Goal: Information Seeking & Learning: Compare options

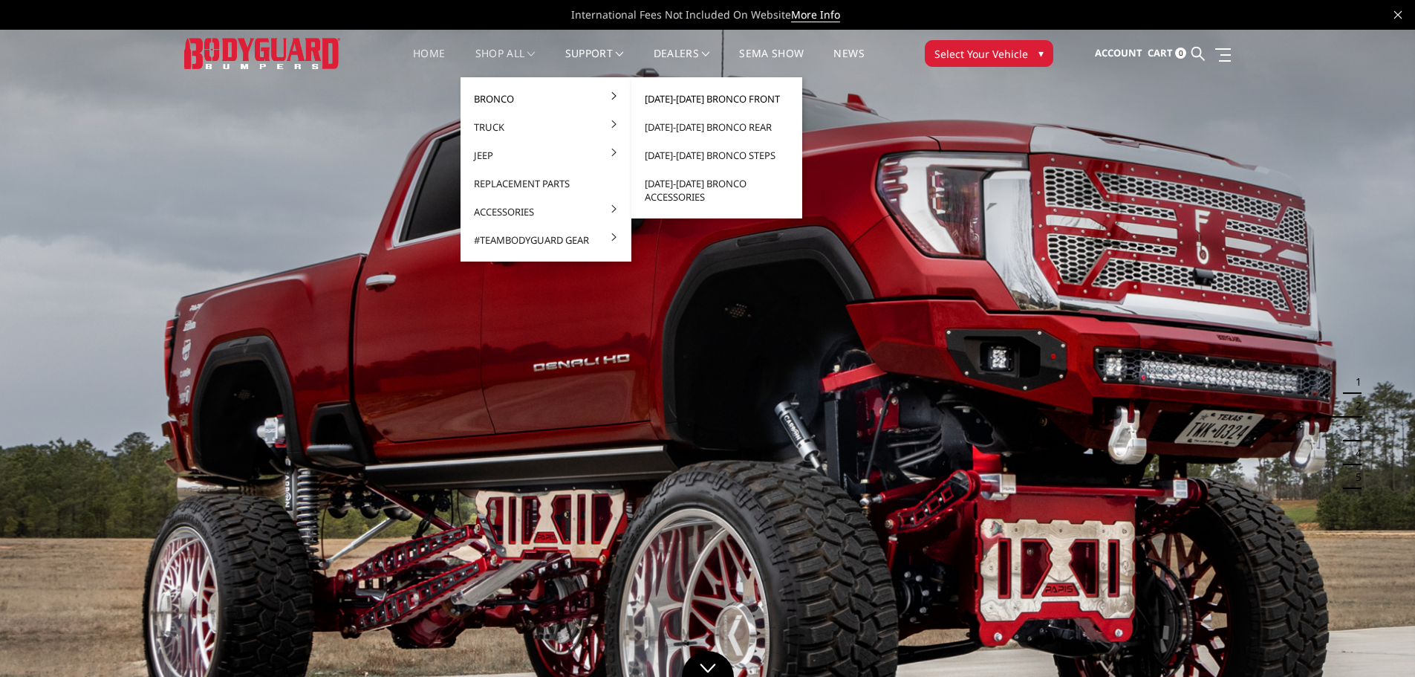
click at [712, 97] on link "[DATE]-[DATE] Bronco Front" at bounding box center [716, 99] width 159 height 28
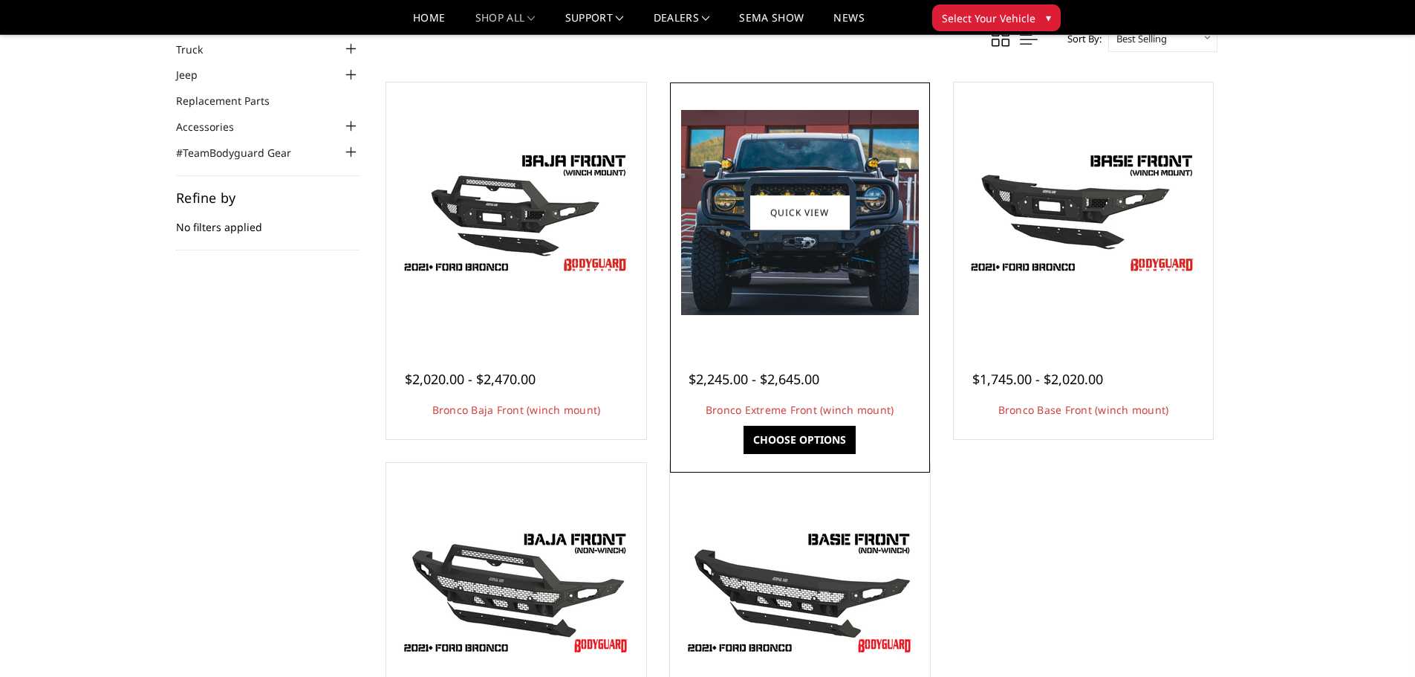
scroll to position [74, 0]
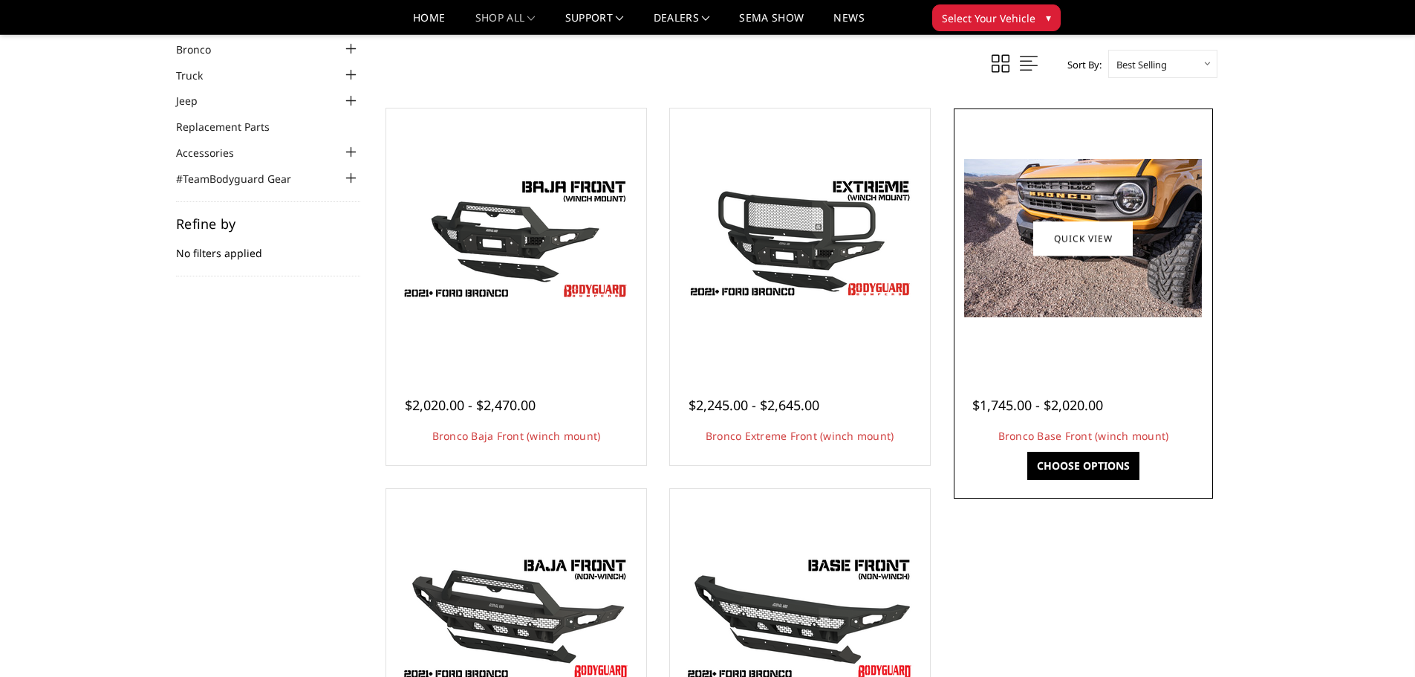
click at [1011, 262] on img at bounding box center [1083, 238] width 238 height 158
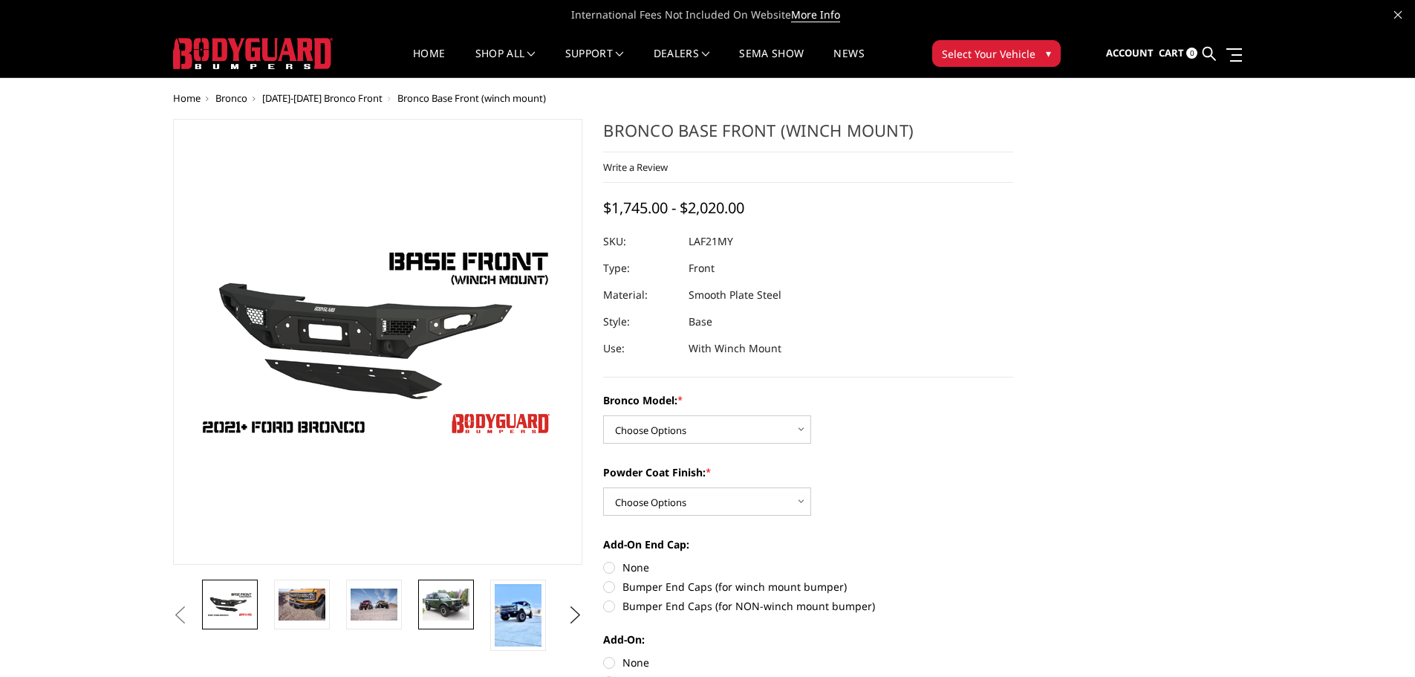
click at [433, 606] on img at bounding box center [446, 603] width 47 height 31
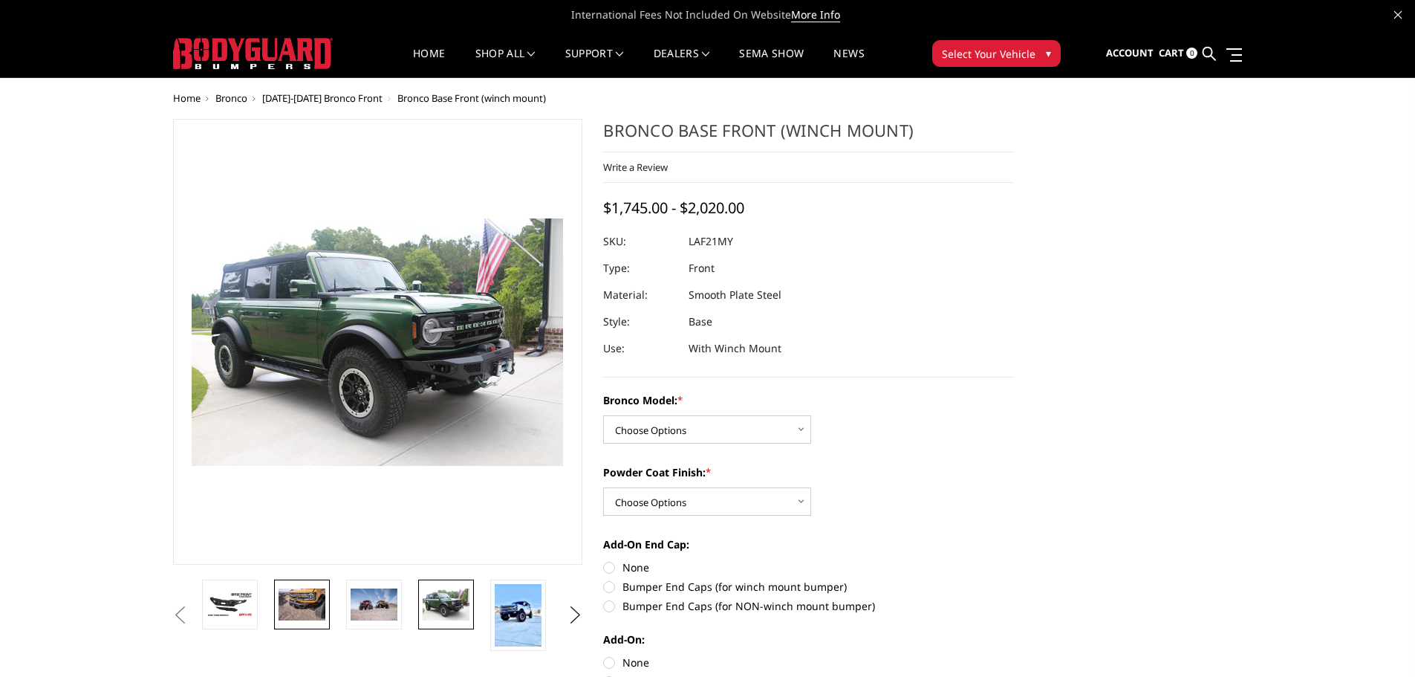
click at [305, 597] on img at bounding box center [302, 603] width 47 height 31
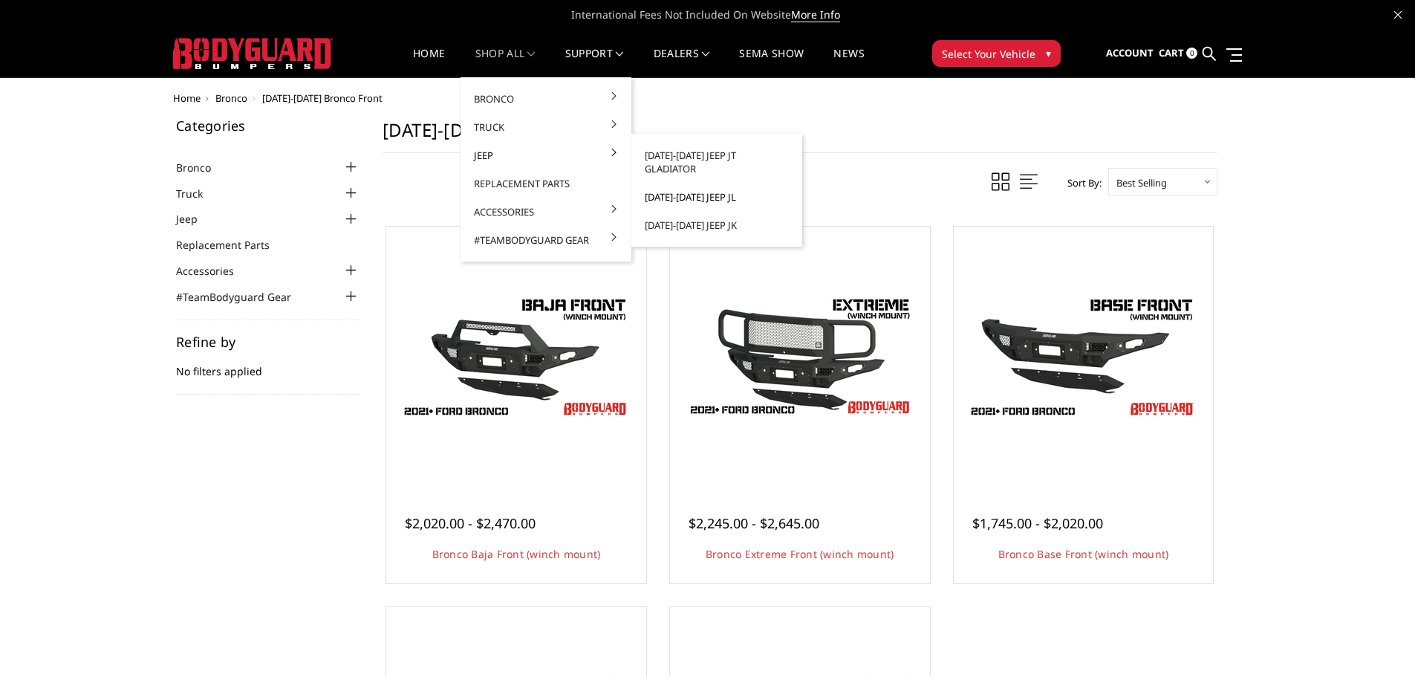
click at [708, 190] on link "[DATE]-[DATE] Jeep JL" at bounding box center [716, 197] width 159 height 28
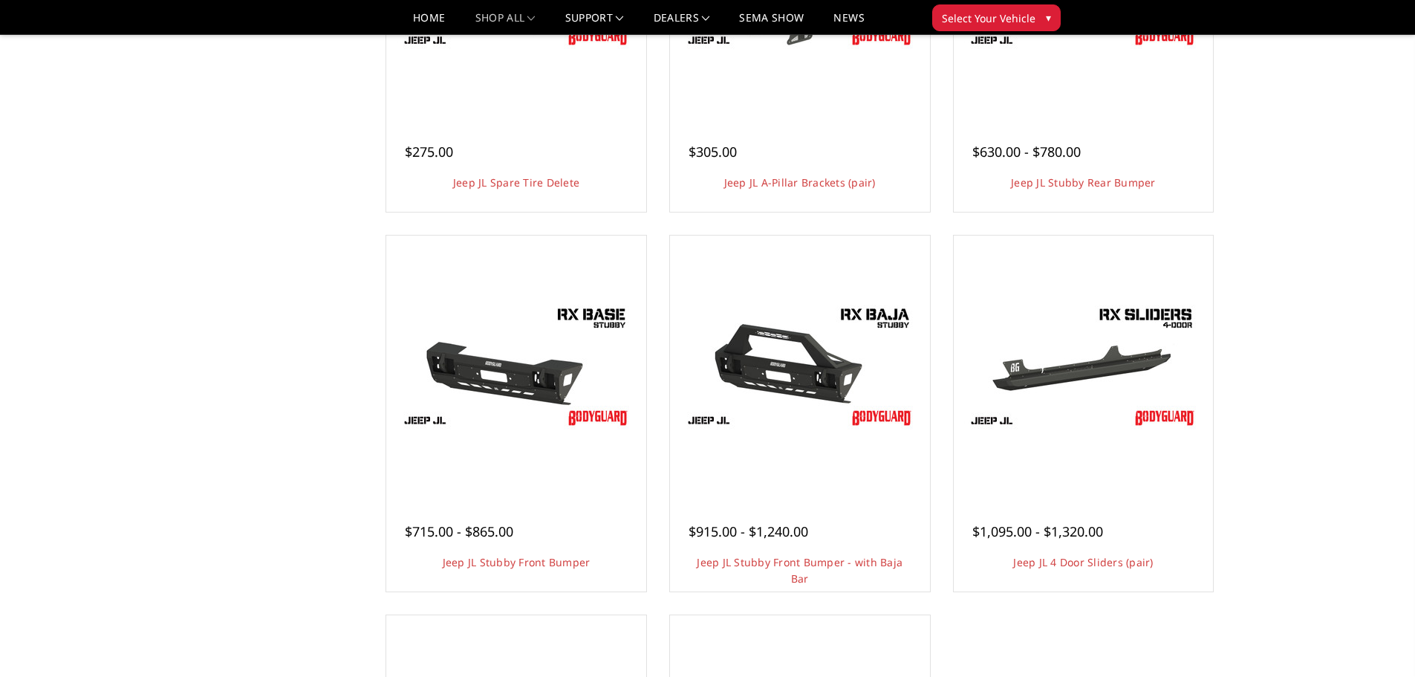
scroll to position [371, 0]
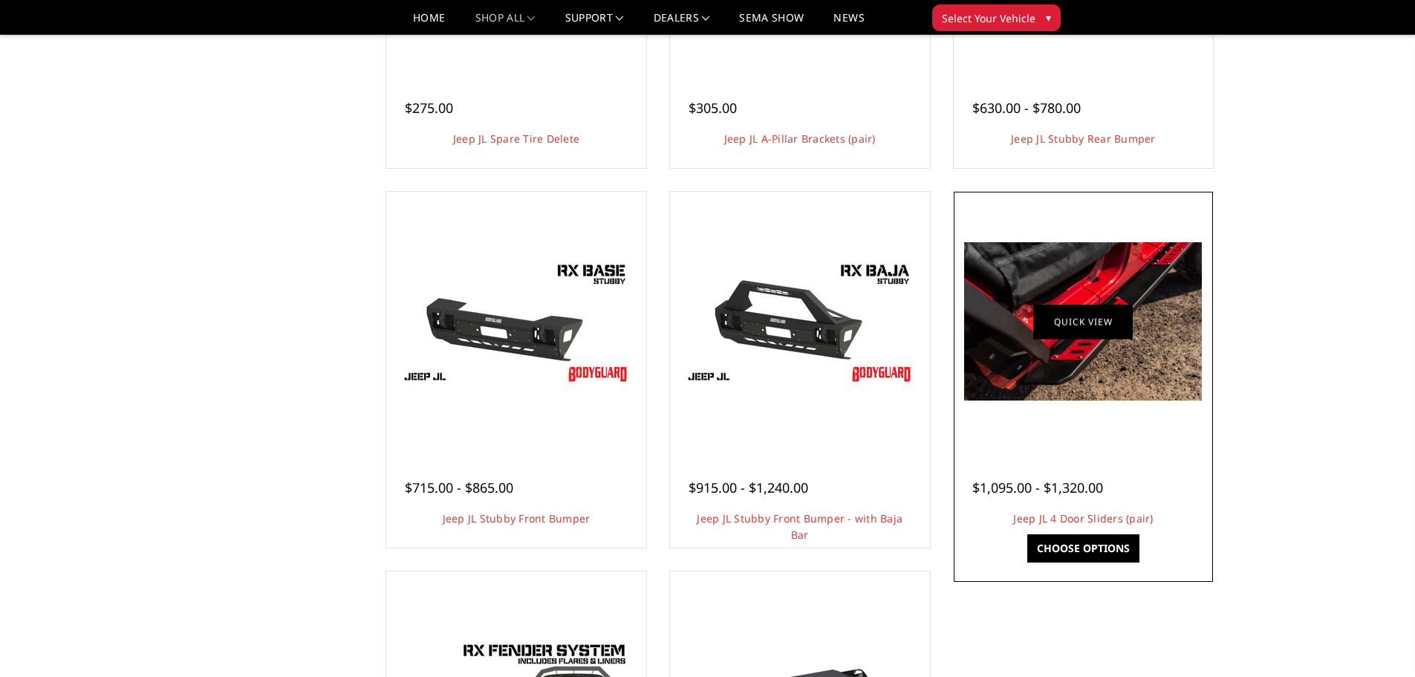
click at [1041, 329] on link "Quick view" at bounding box center [1083, 321] width 100 height 35
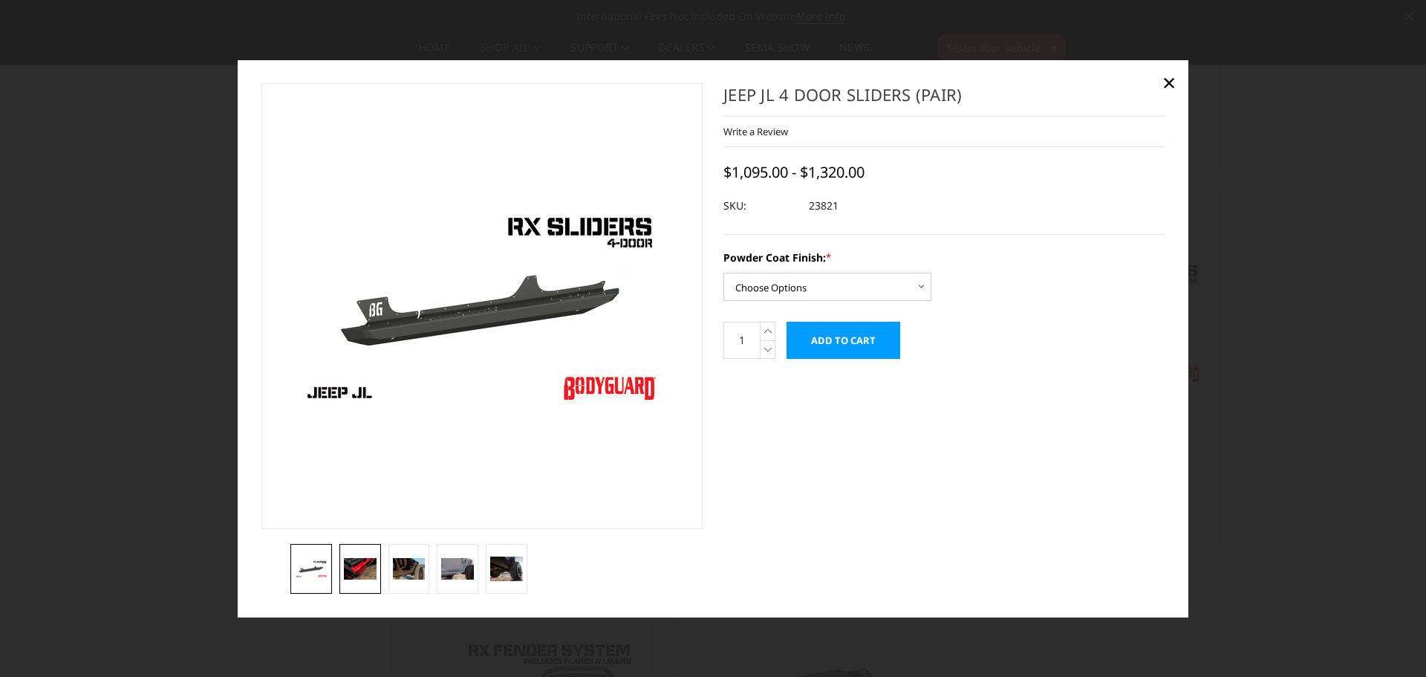
click at [368, 579] on img at bounding box center [360, 569] width 33 height 22
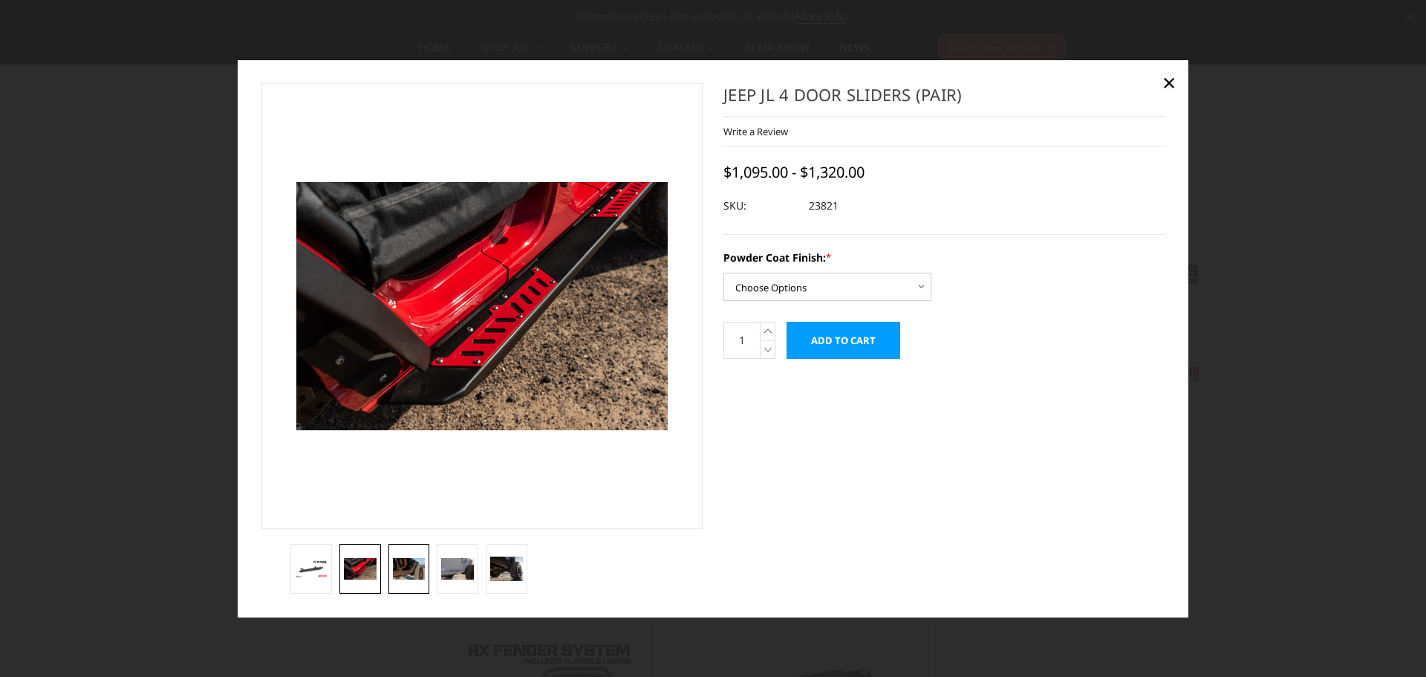
click at [411, 573] on img at bounding box center [409, 569] width 33 height 22
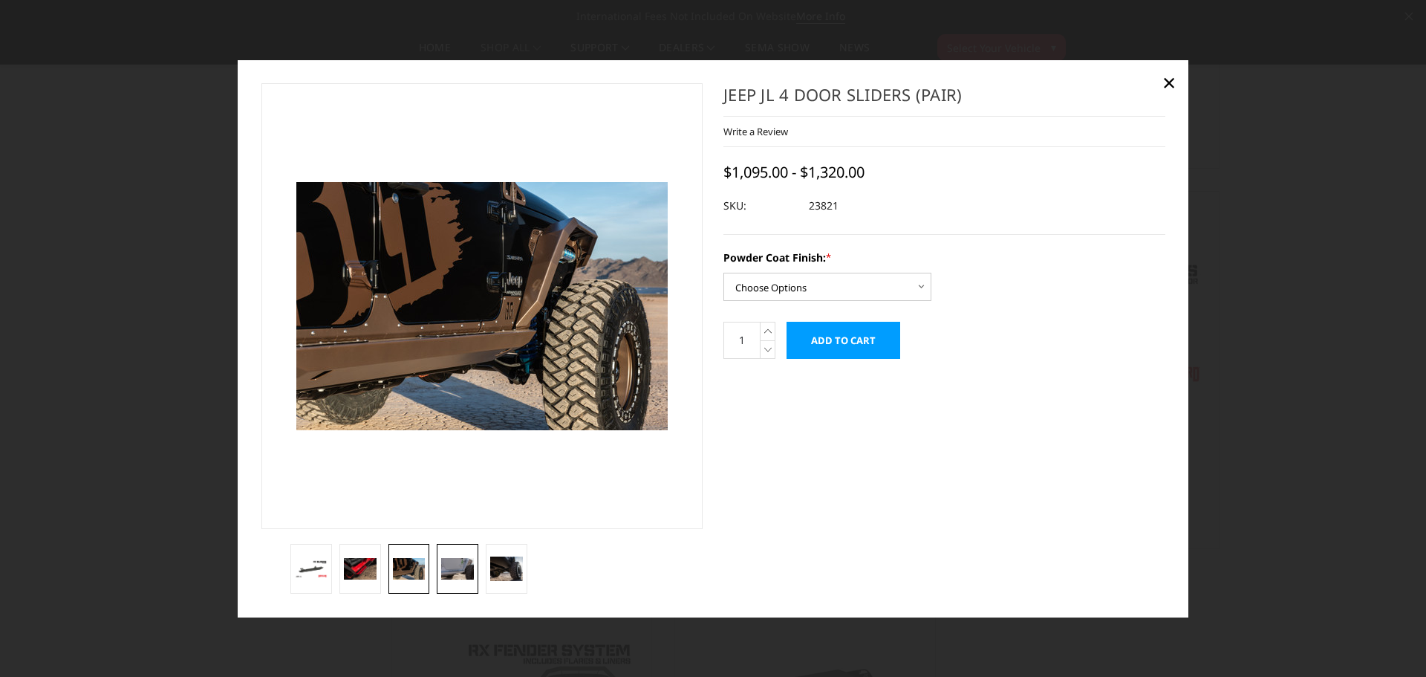
click at [456, 564] on img at bounding box center [457, 569] width 33 height 22
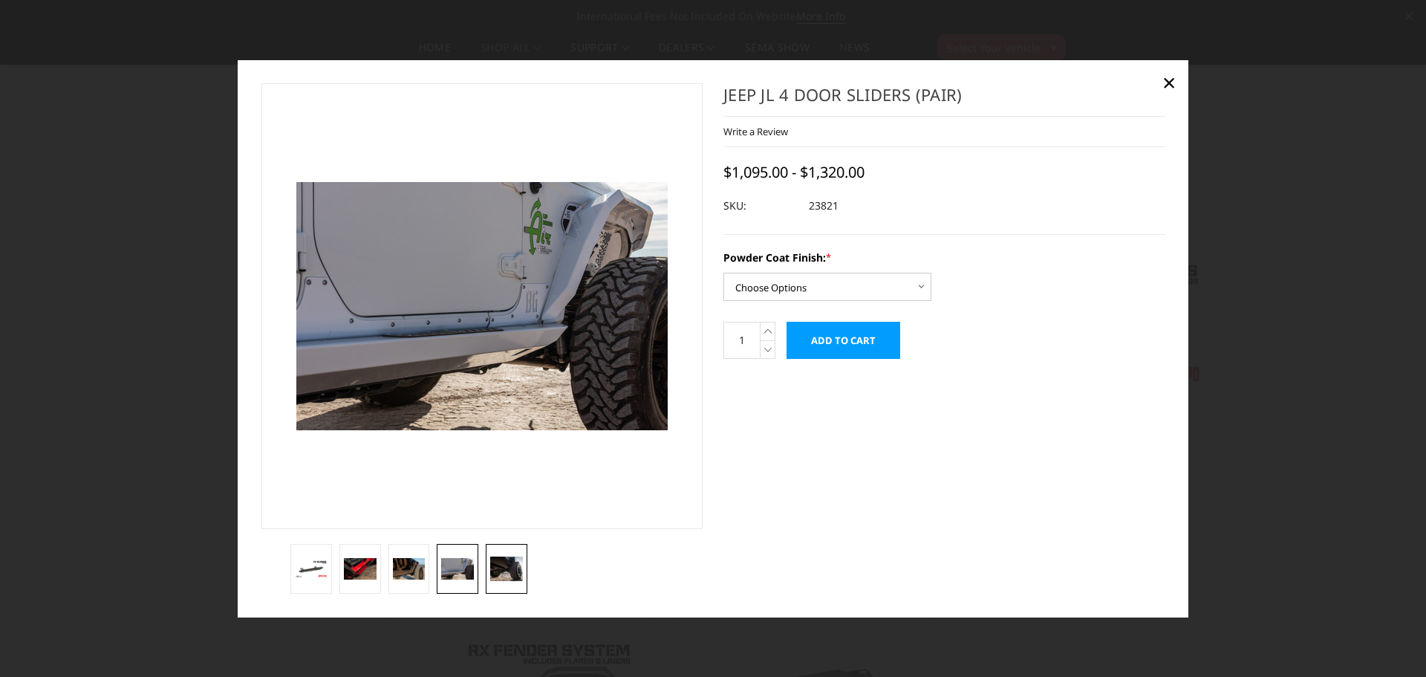
click at [518, 566] on img at bounding box center [506, 568] width 33 height 24
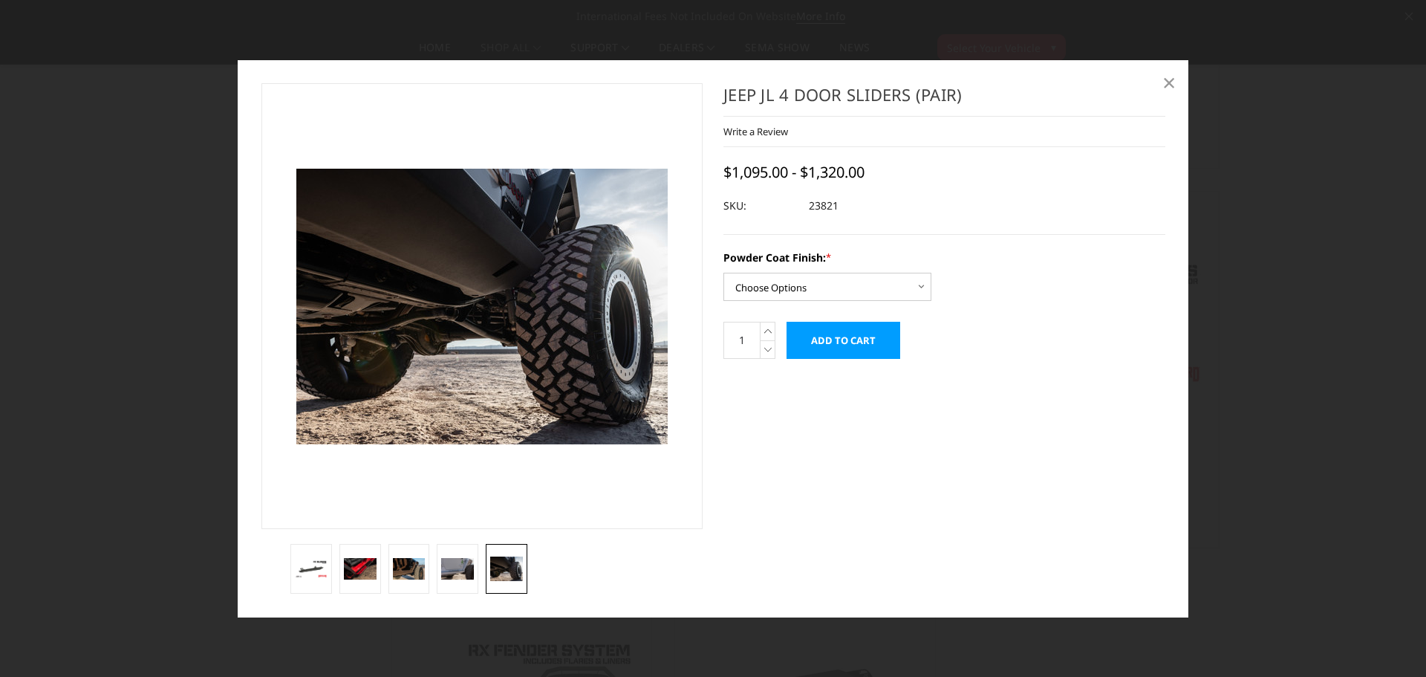
click at [1172, 82] on span "×" at bounding box center [1168, 82] width 13 height 32
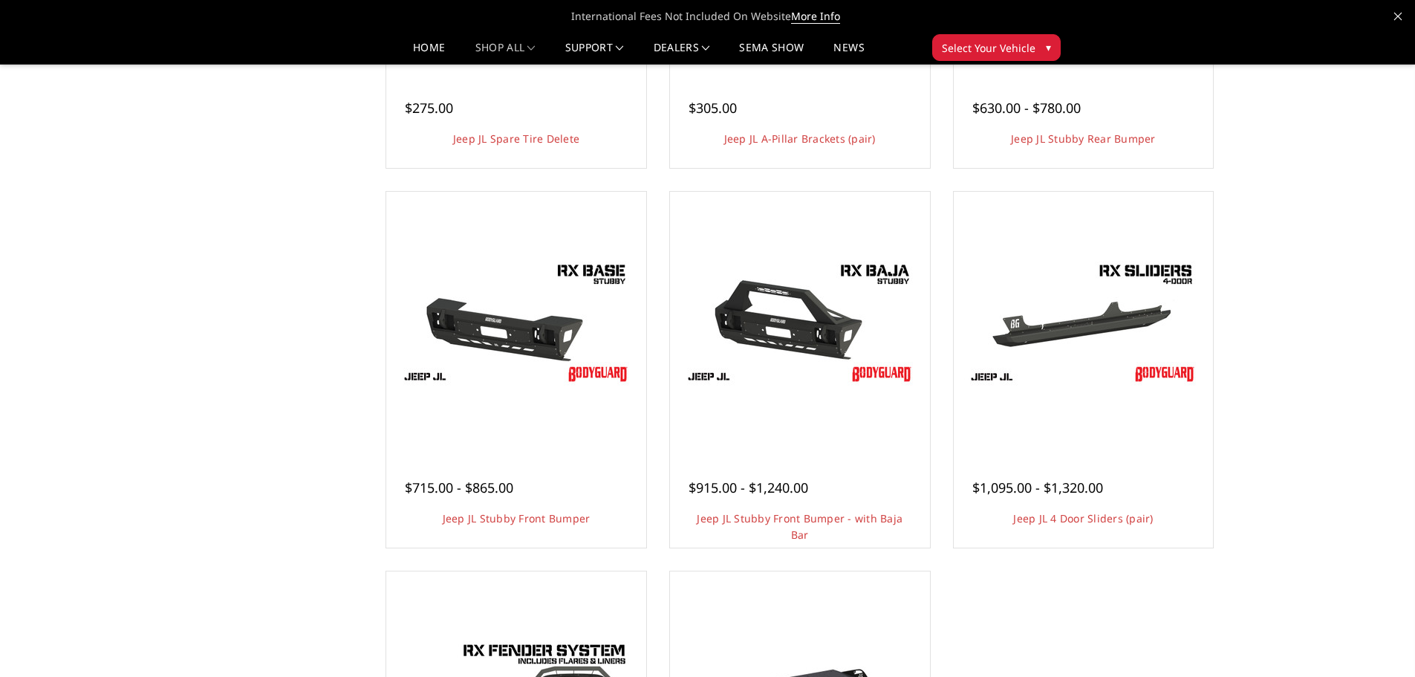
click at [1122, 329] on link "Quick view" at bounding box center [1083, 346] width 100 height 35
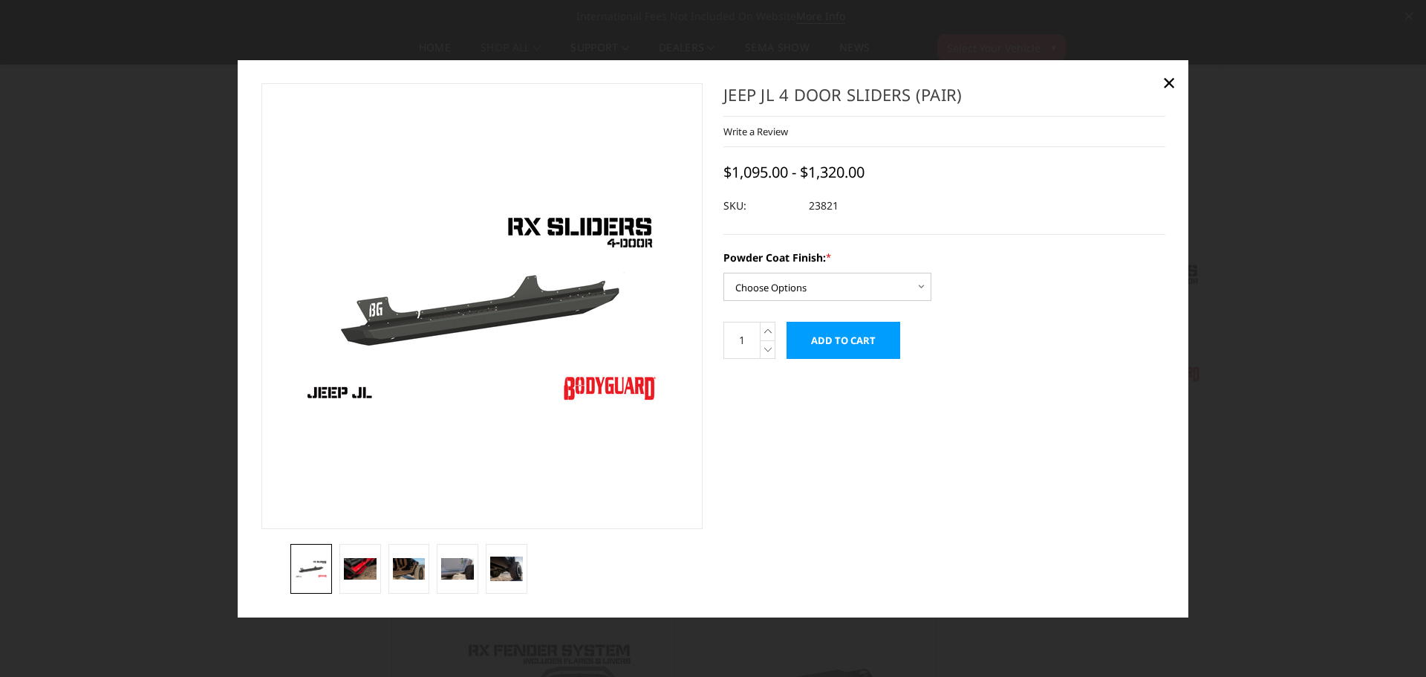
click at [1188, 85] on div at bounding box center [713, 338] width 1426 height 677
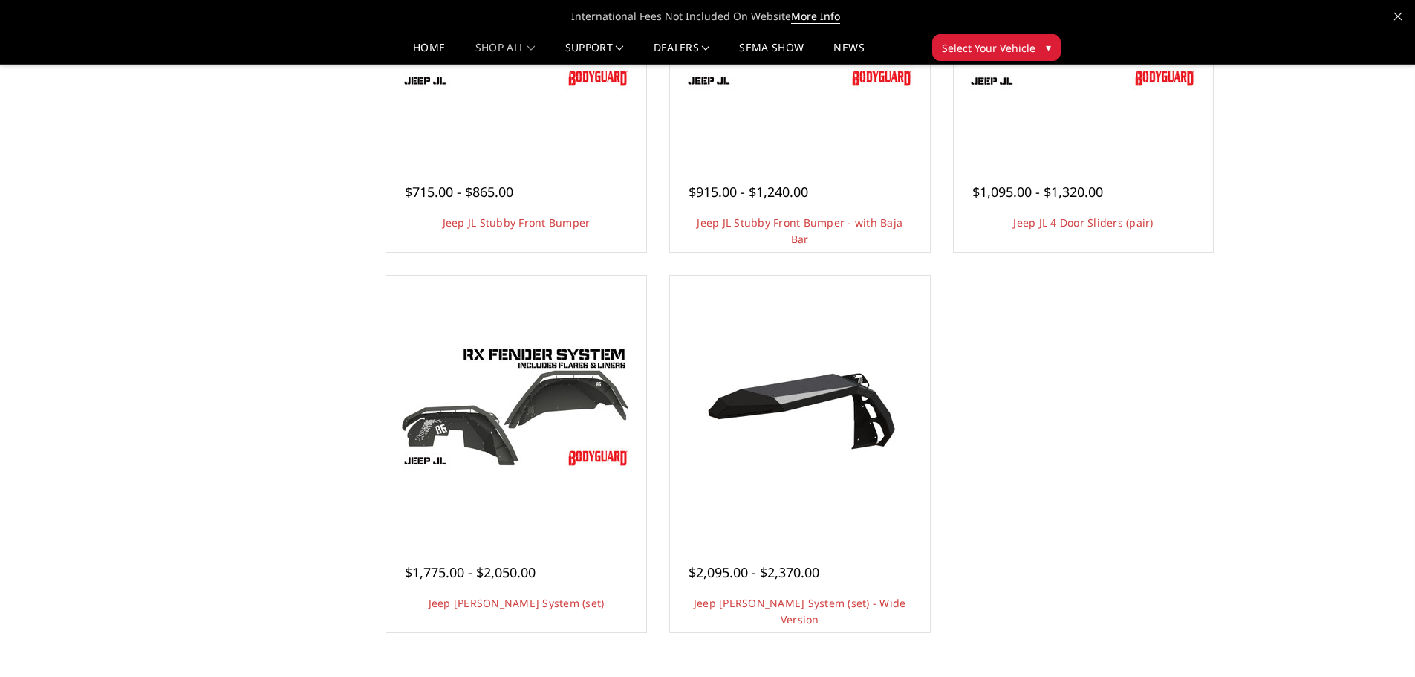
scroll to position [668, 0]
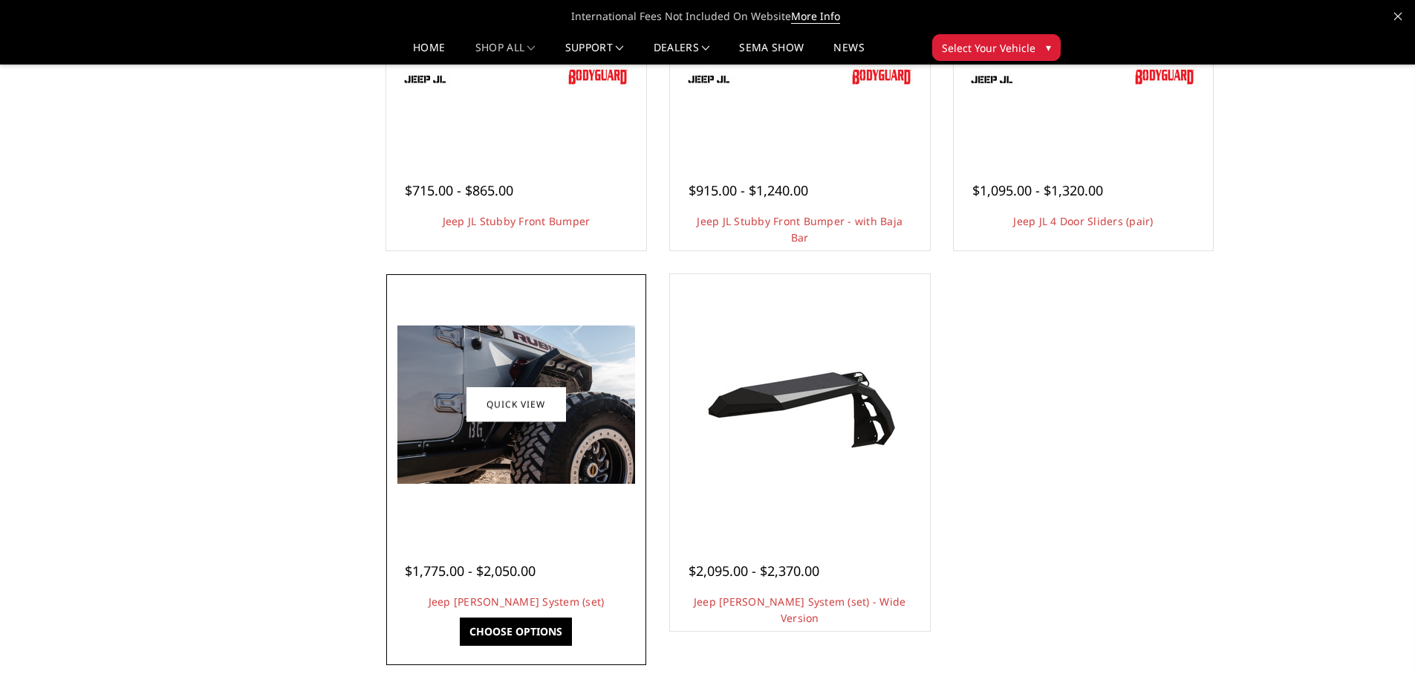
click at [469, 452] on img at bounding box center [516, 404] width 238 height 158
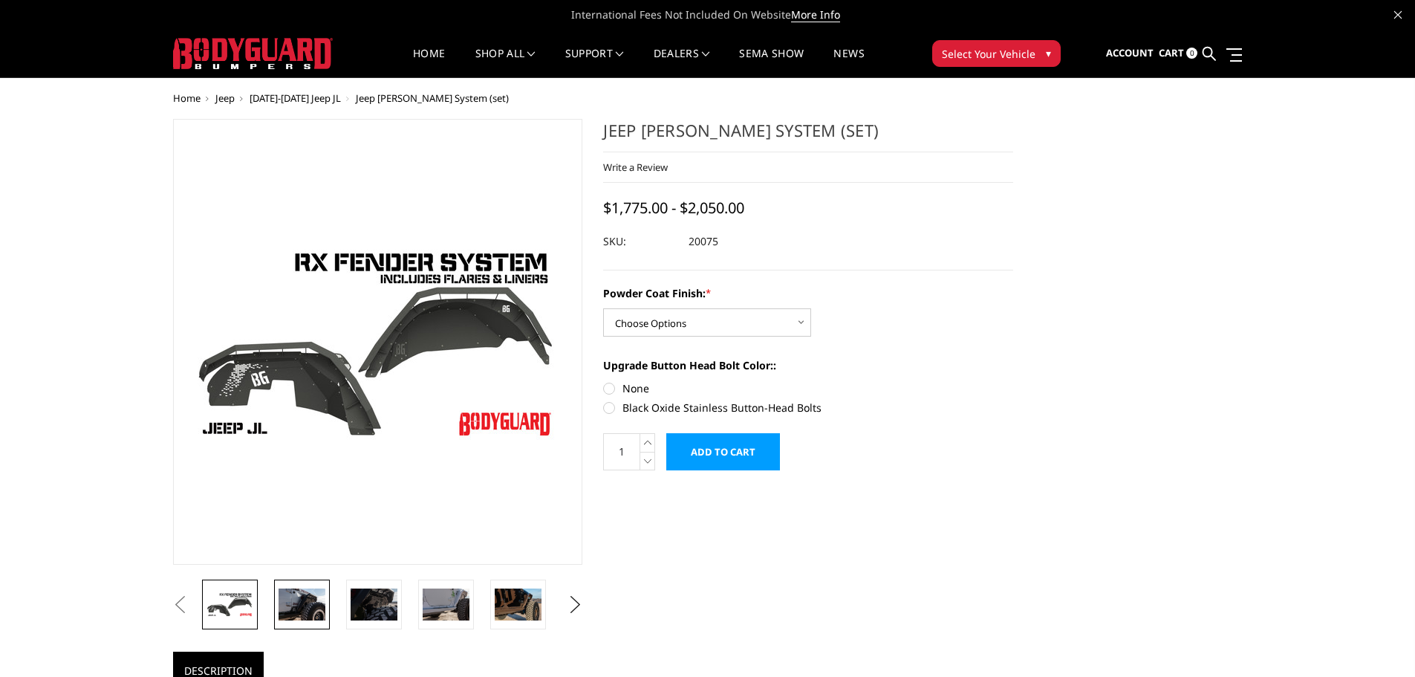
click at [302, 608] on img at bounding box center [302, 603] width 47 height 31
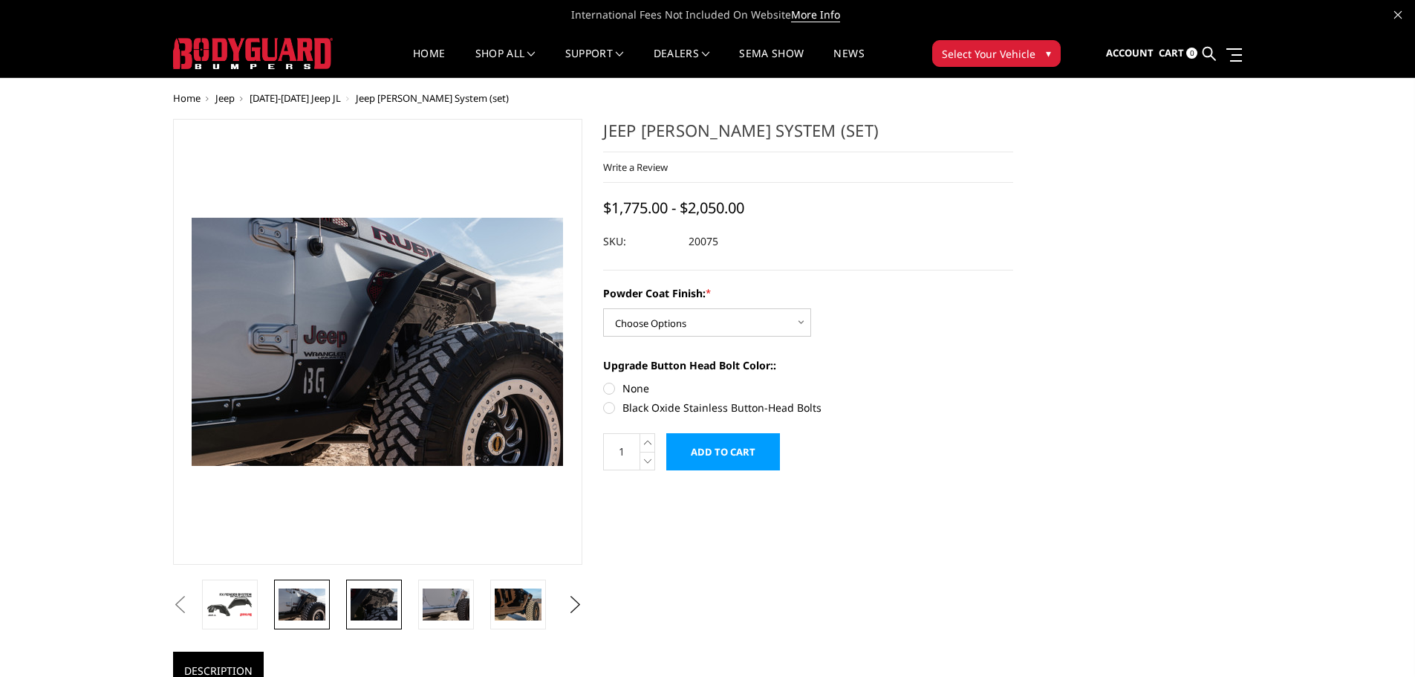
click at [365, 600] on img at bounding box center [374, 603] width 47 height 31
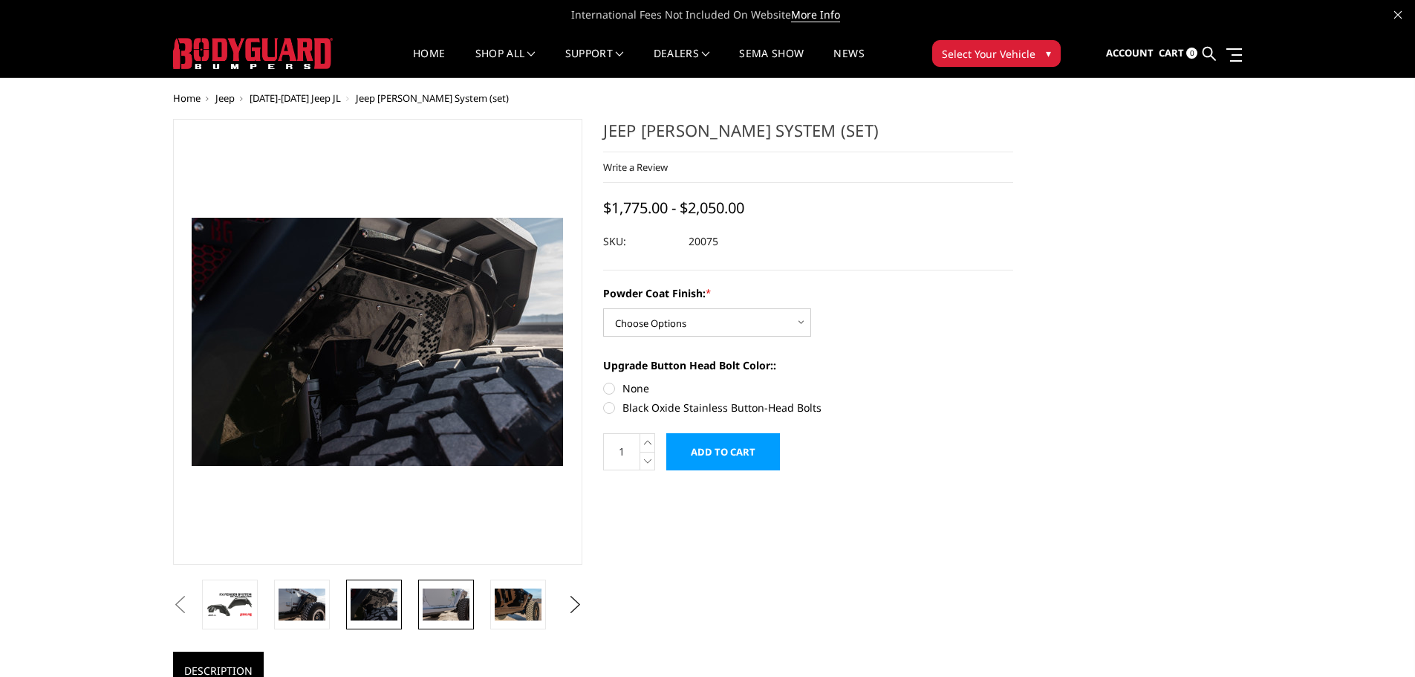
click at [446, 598] on img at bounding box center [446, 603] width 47 height 31
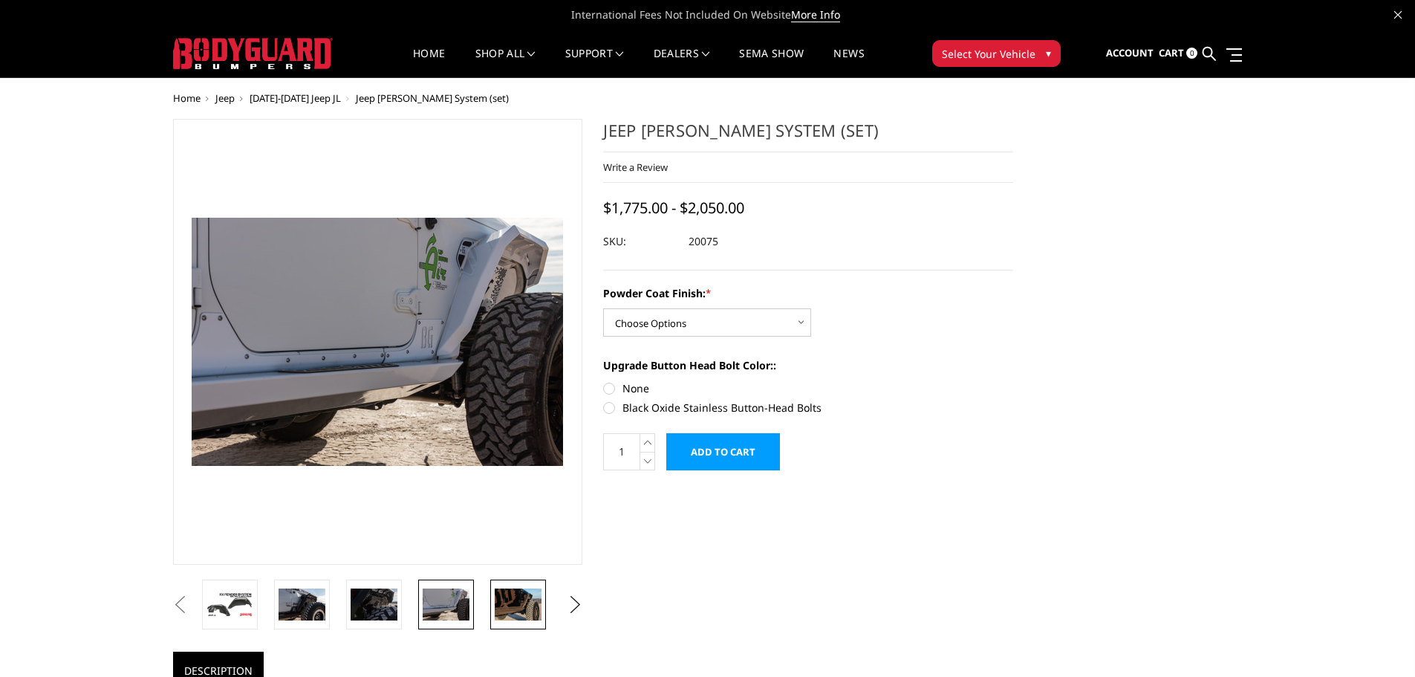
click at [507, 601] on img at bounding box center [518, 603] width 47 height 31
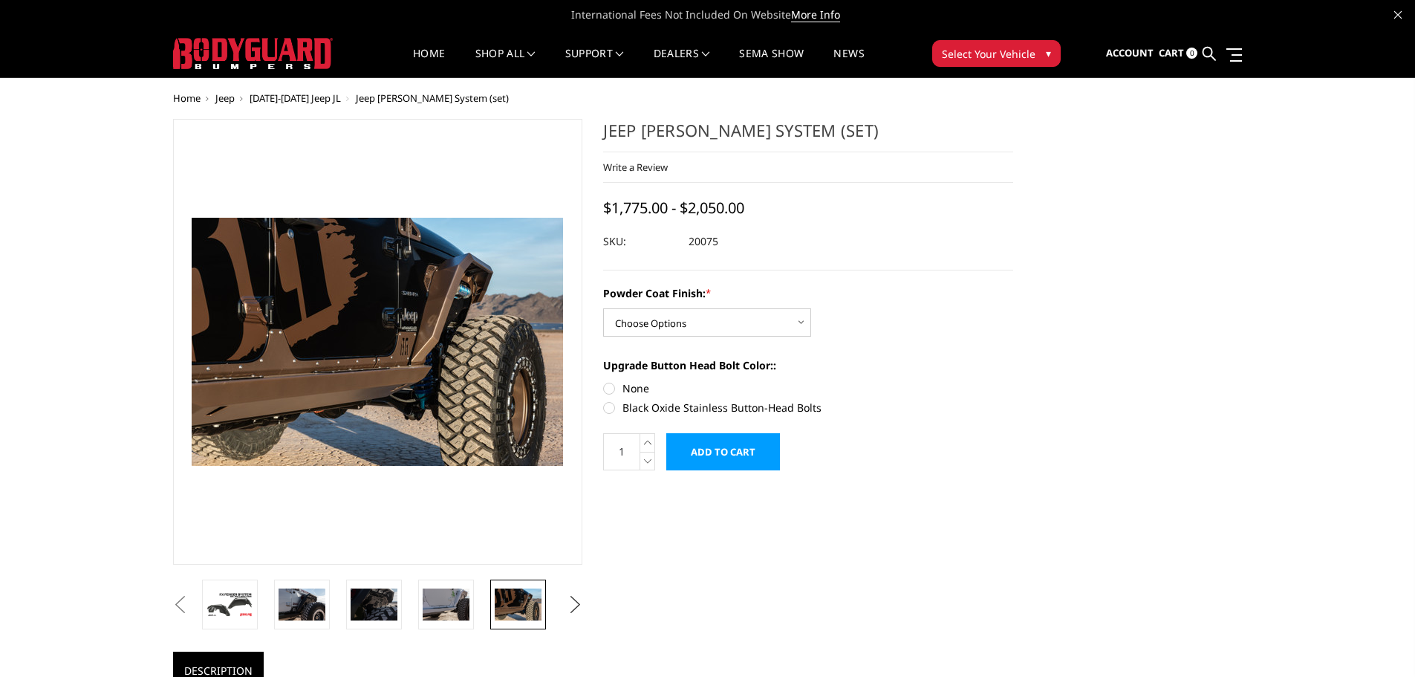
click at [586, 605] on button "Next" at bounding box center [575, 604] width 22 height 22
click at [578, 606] on button "Next" at bounding box center [575, 604] width 22 height 22
click at [520, 603] on img at bounding box center [518, 603] width 47 height 31
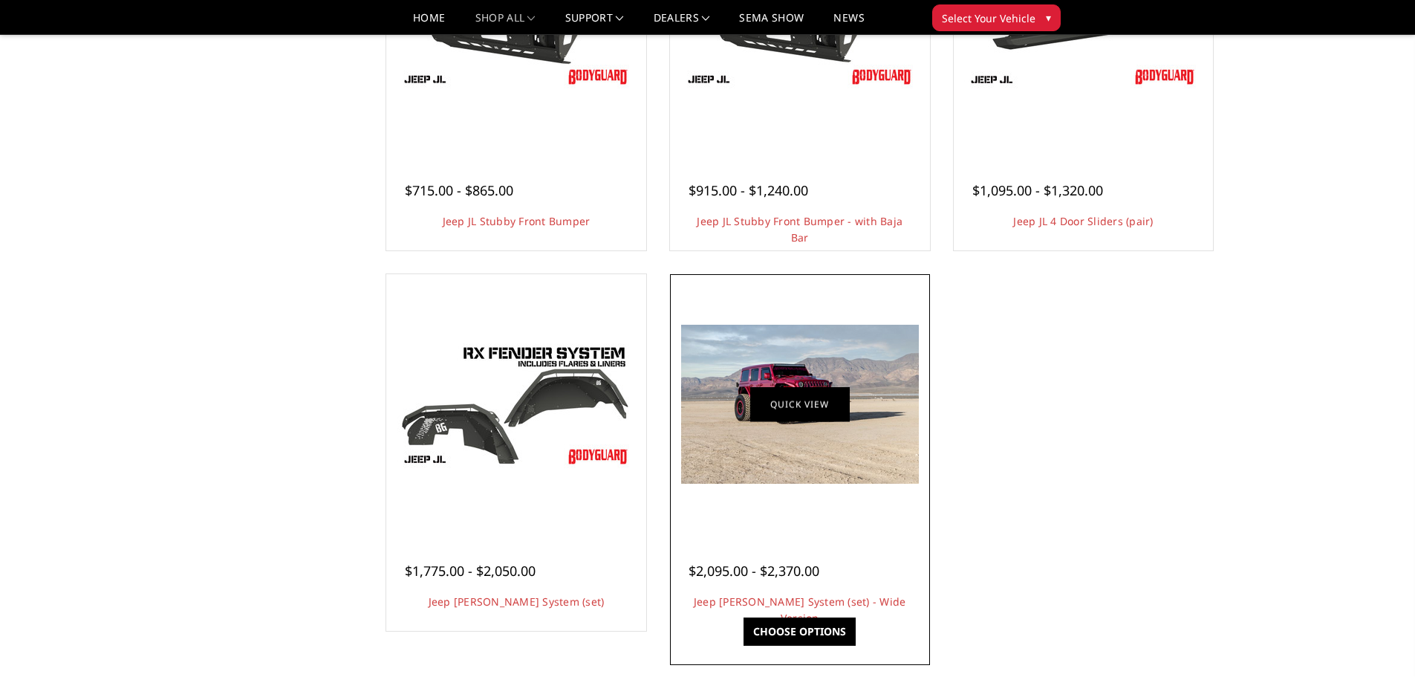
click at [797, 398] on link "Quick view" at bounding box center [800, 404] width 100 height 35
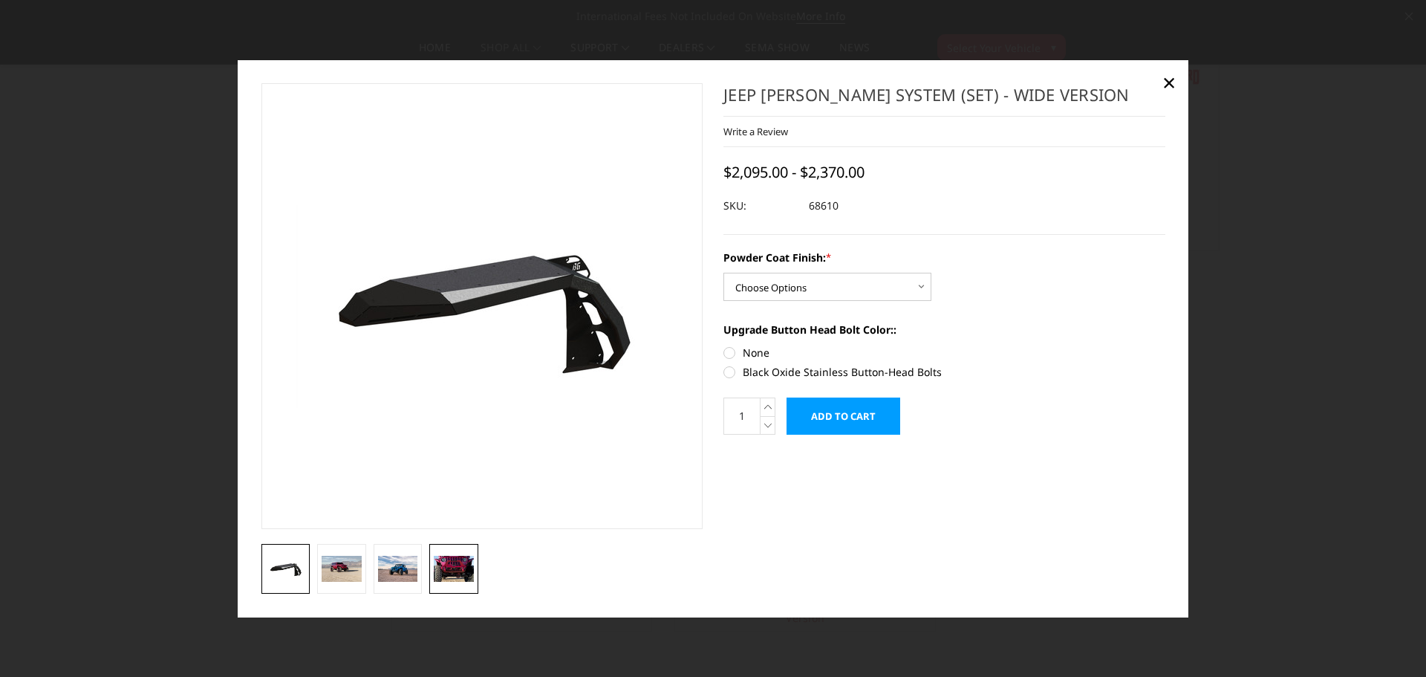
click at [455, 550] on link at bounding box center [453, 569] width 49 height 50
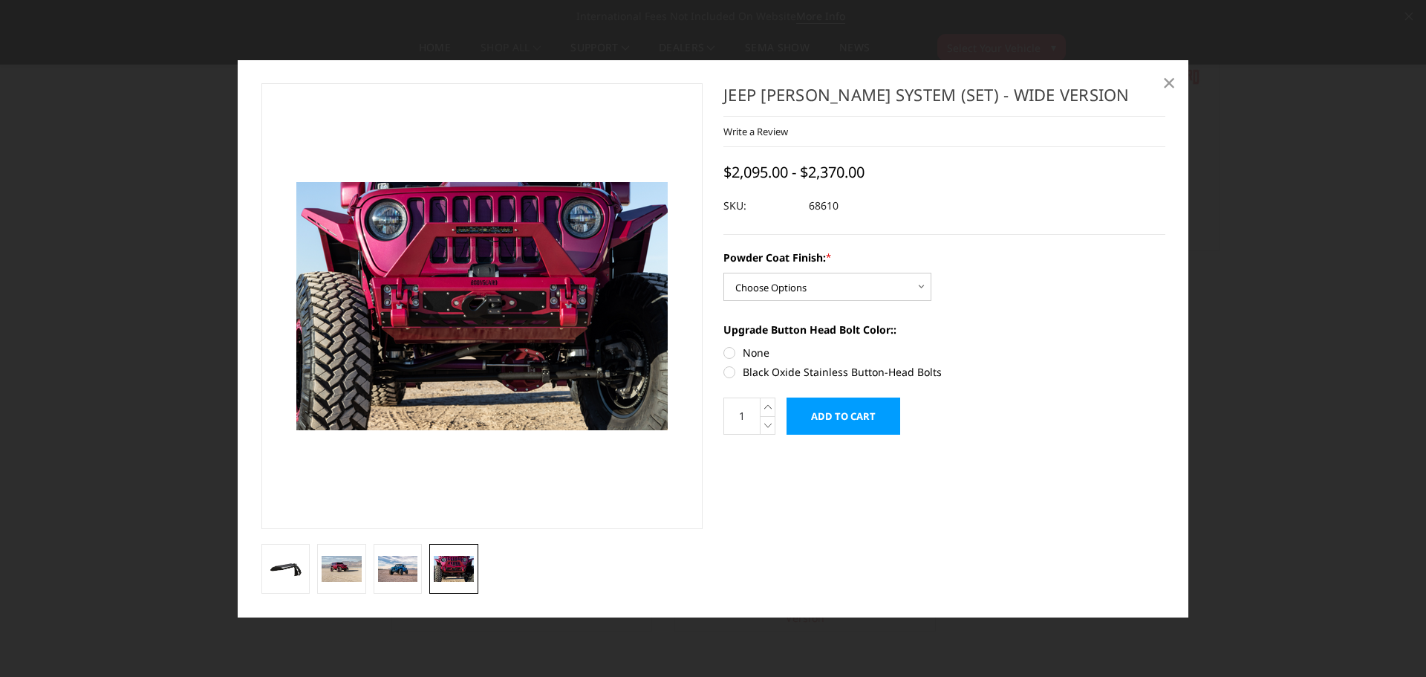
click at [1169, 82] on span "×" at bounding box center [1168, 82] width 13 height 32
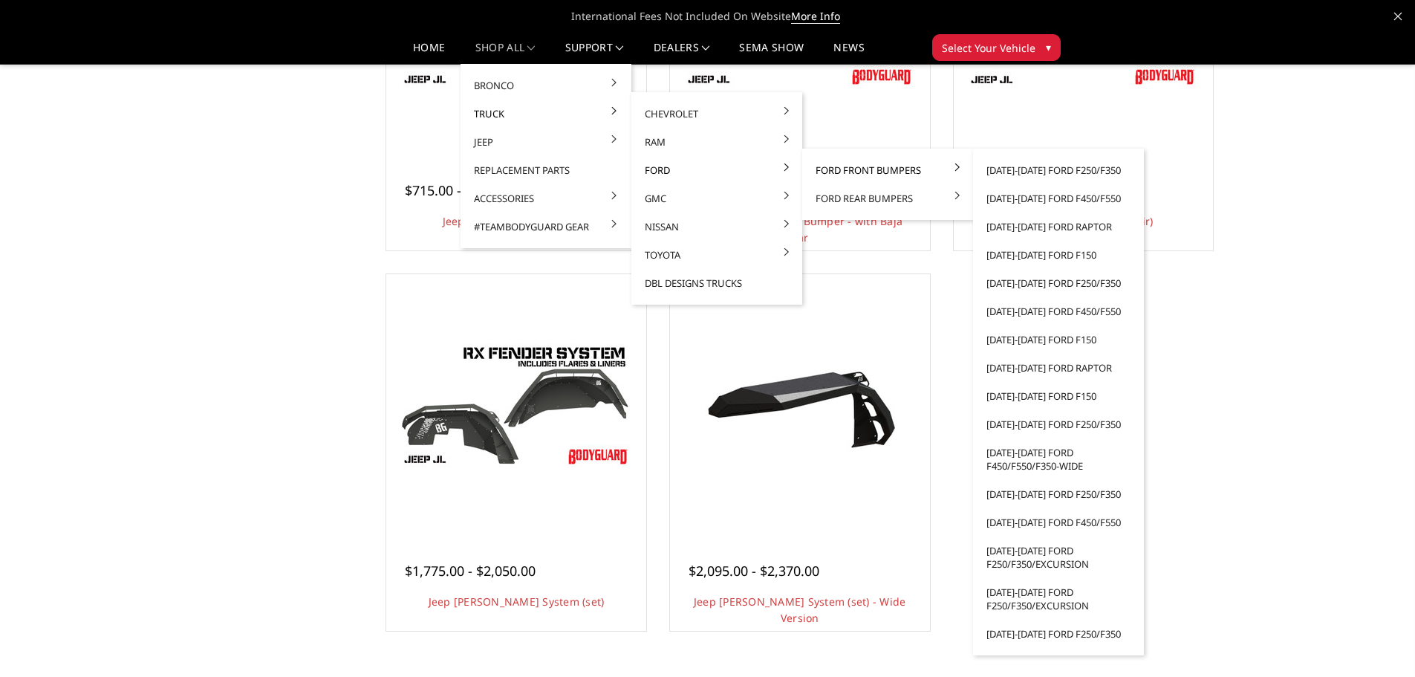
click at [871, 174] on link "Ford Front Bumpers" at bounding box center [887, 170] width 159 height 28
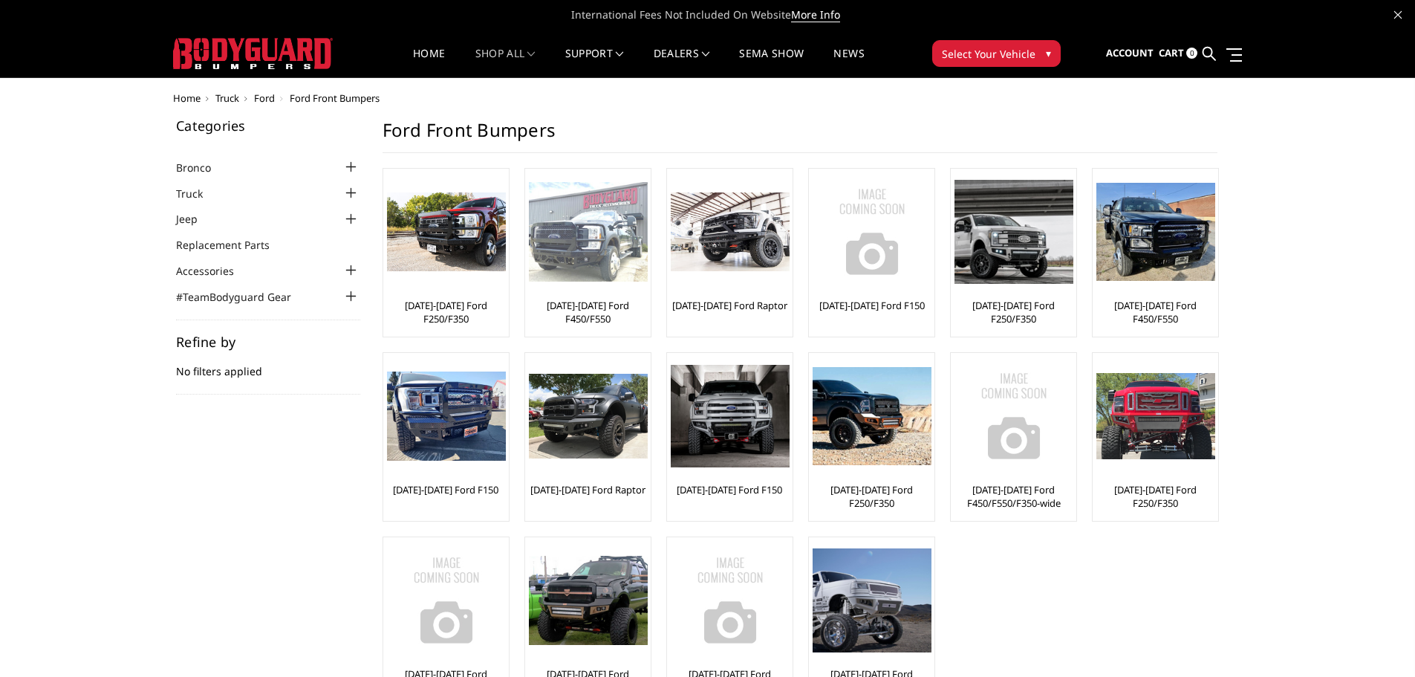
click at [554, 238] on img at bounding box center [588, 232] width 119 height 100
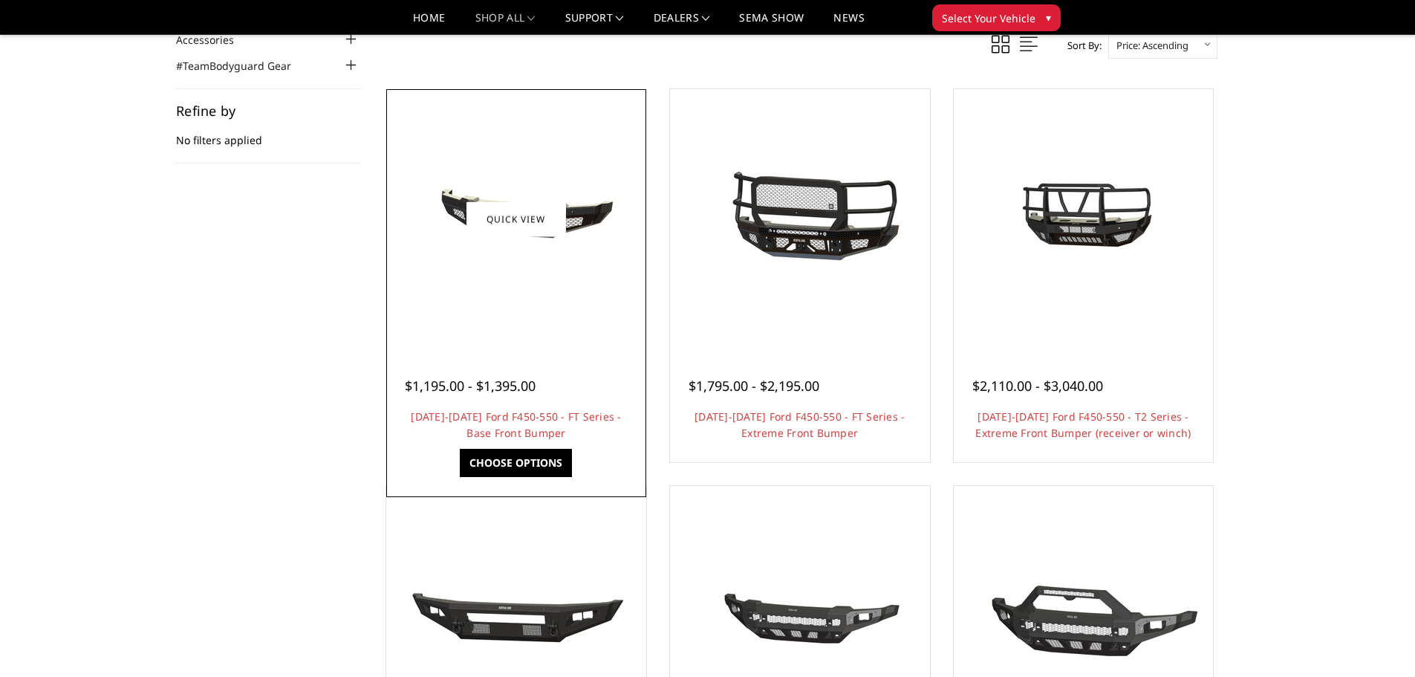
scroll to position [223, 0]
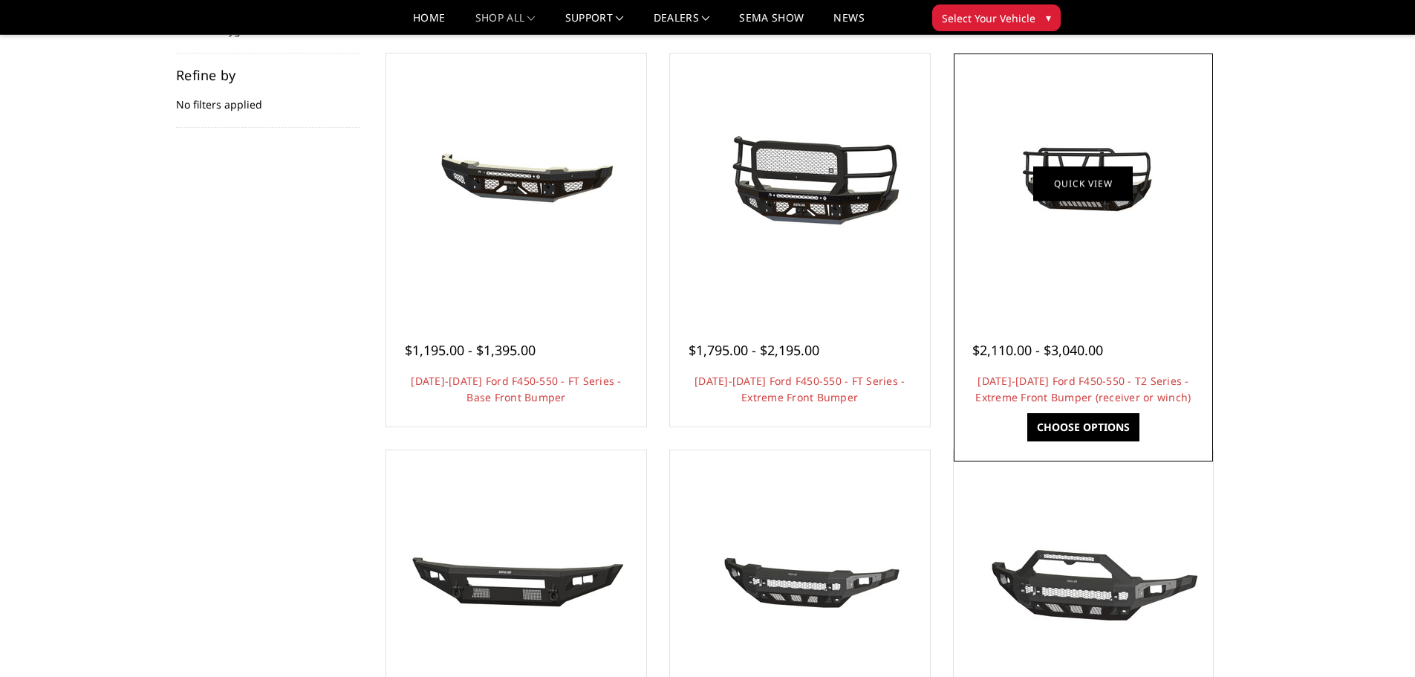
click at [1087, 198] on link "Quick view" at bounding box center [1083, 183] width 100 height 35
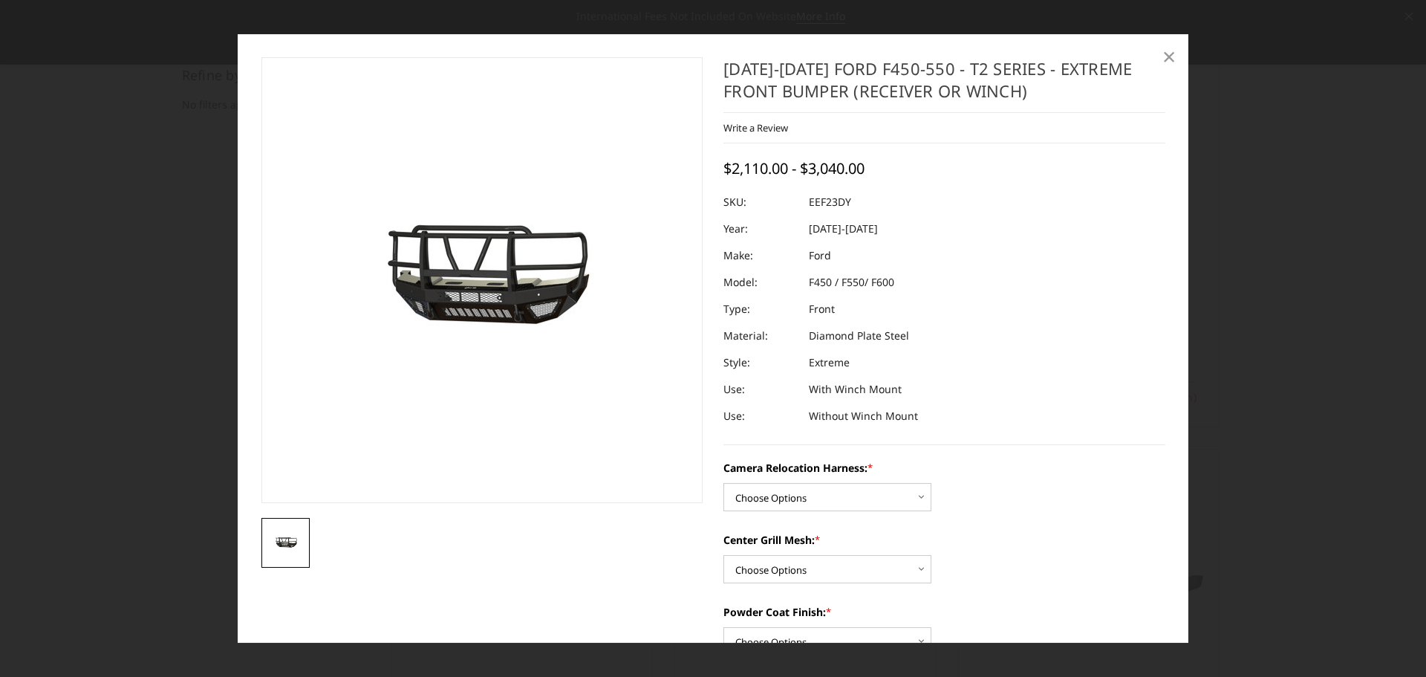
click at [1168, 63] on span "×" at bounding box center [1168, 56] width 13 height 32
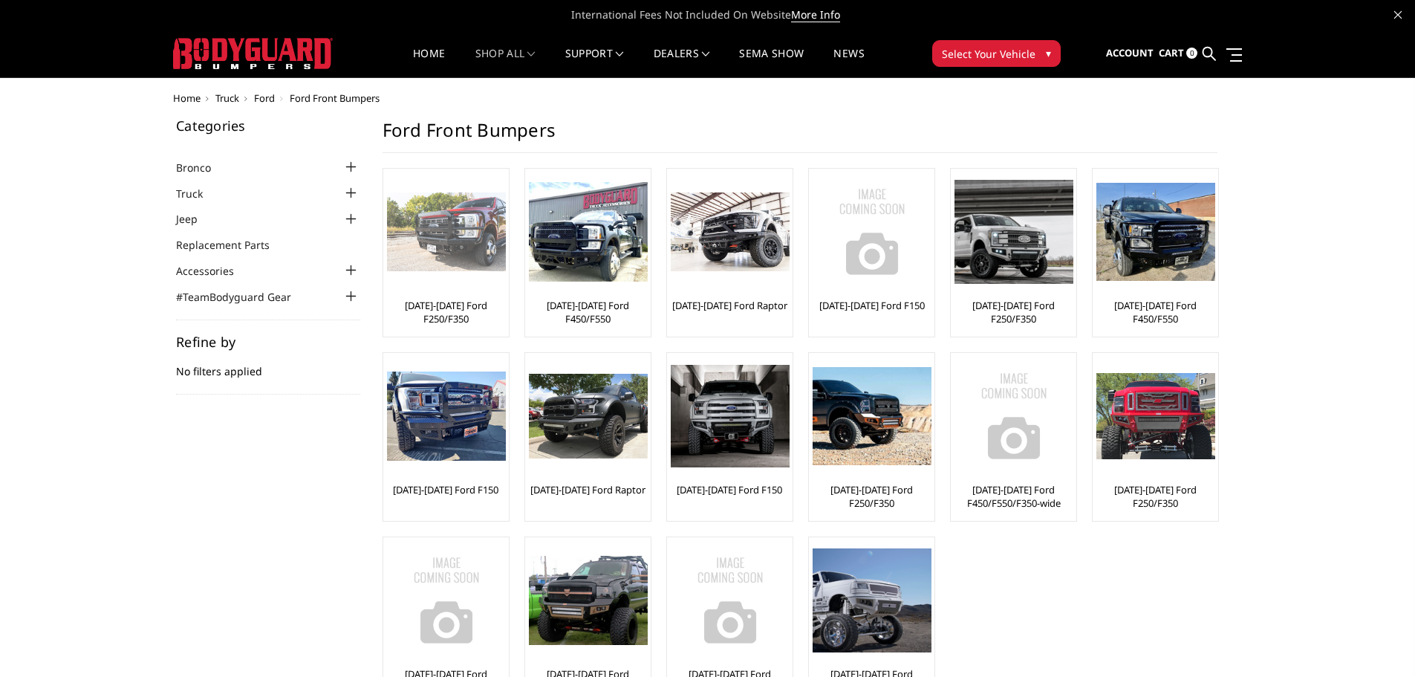
click at [412, 251] on img at bounding box center [446, 231] width 119 height 79
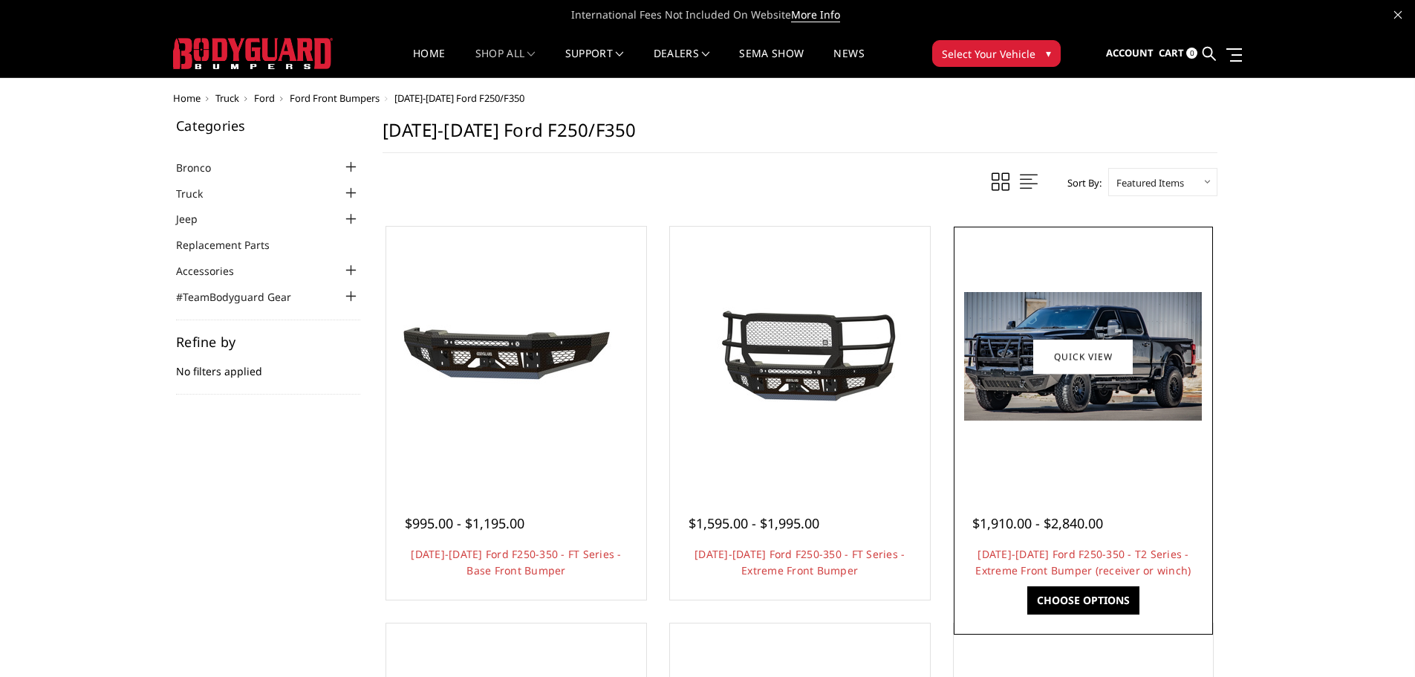
click at [1136, 438] on div at bounding box center [1083, 356] width 253 height 253
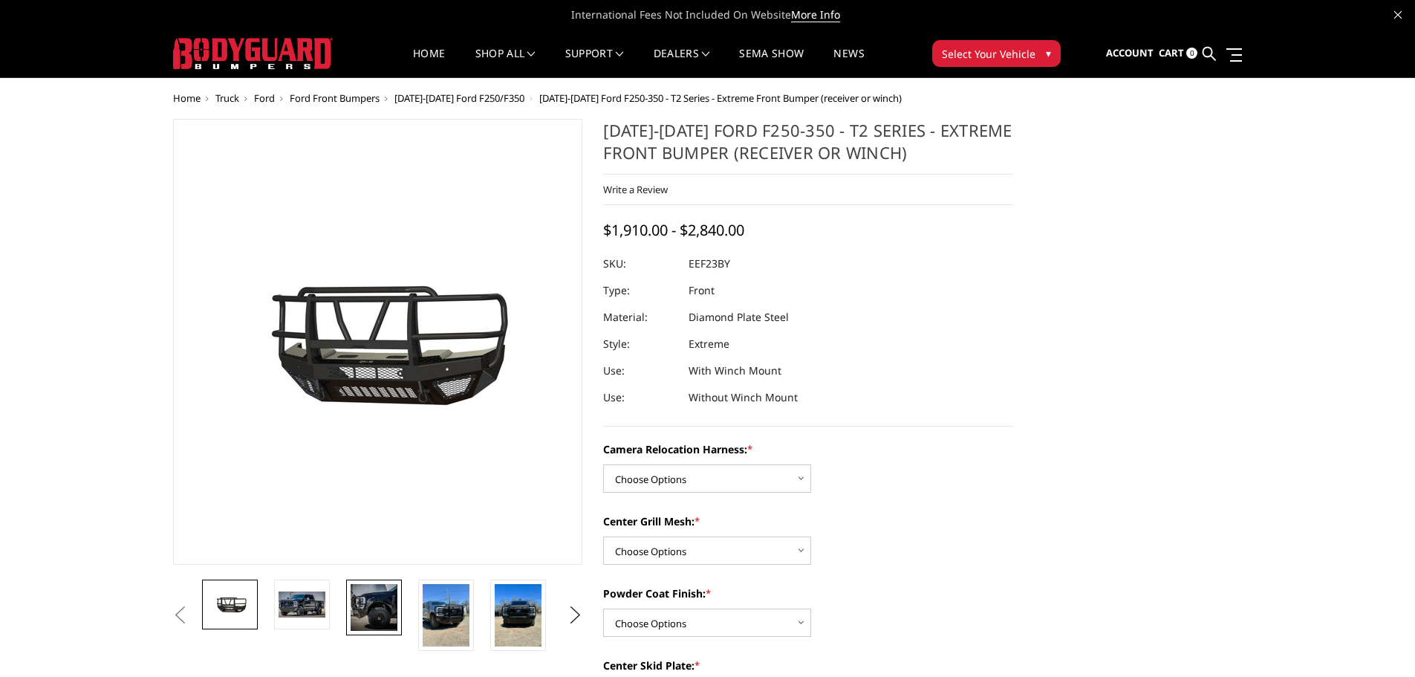
click at [362, 593] on img at bounding box center [374, 607] width 47 height 47
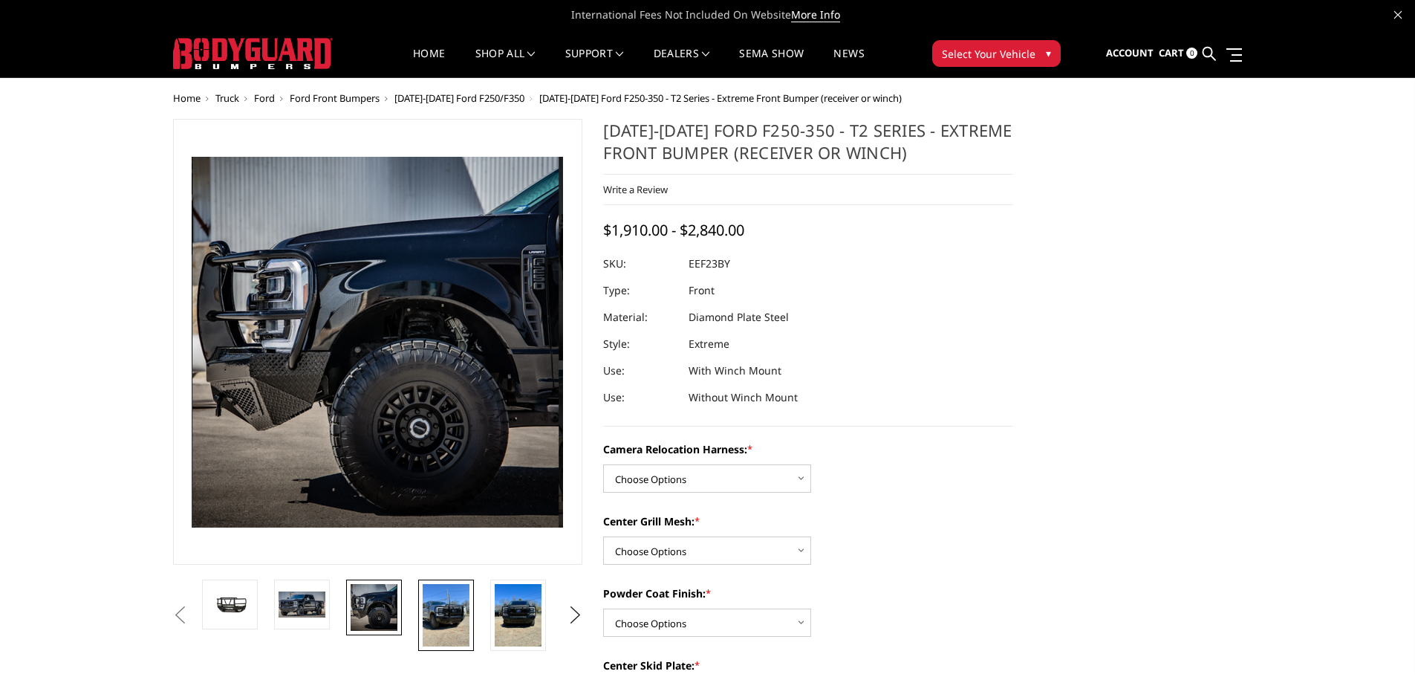
click at [442, 613] on img at bounding box center [446, 615] width 47 height 62
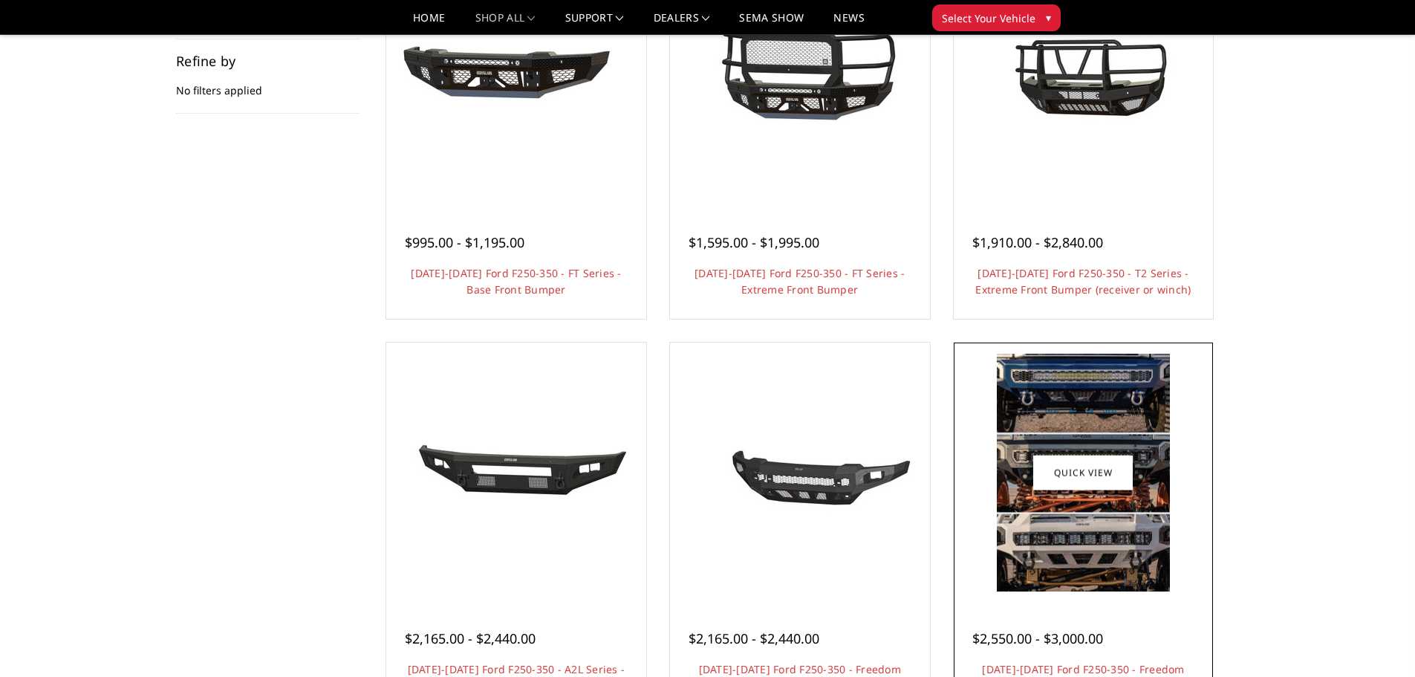
scroll to position [297, 0]
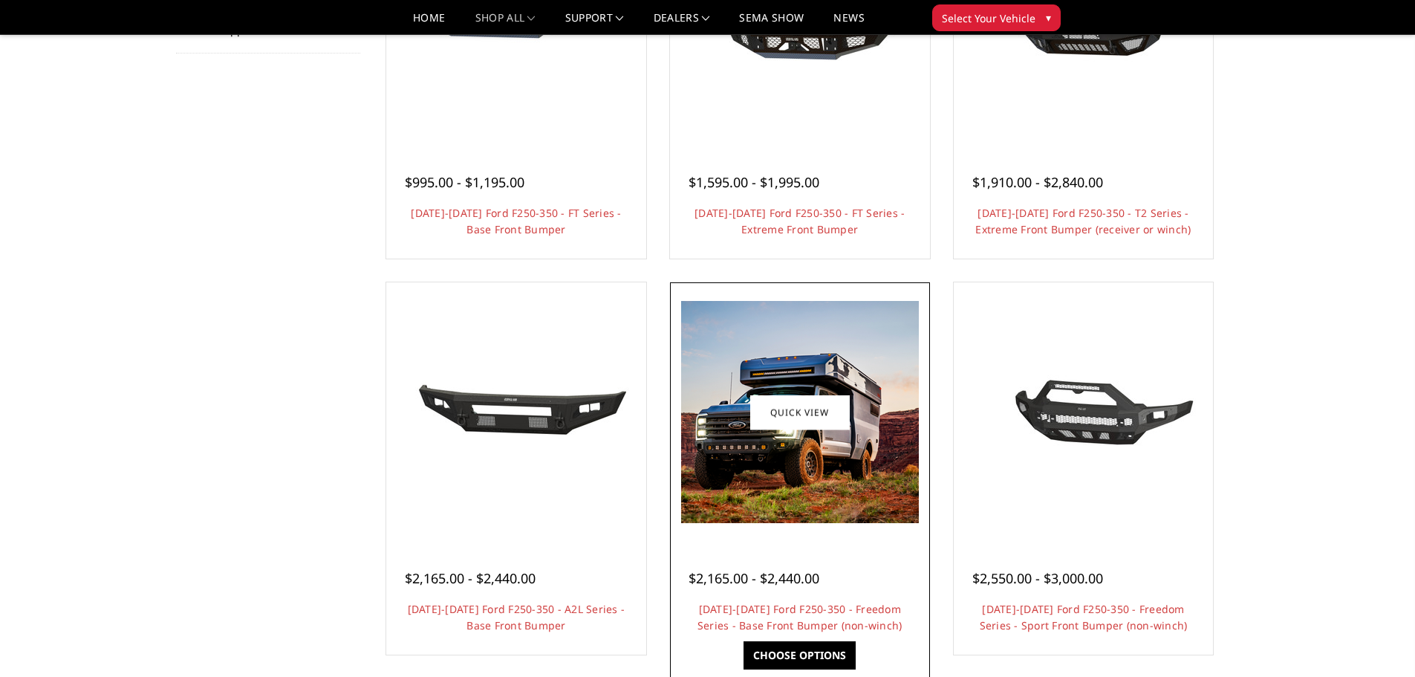
click at [847, 449] on img at bounding box center [800, 412] width 238 height 222
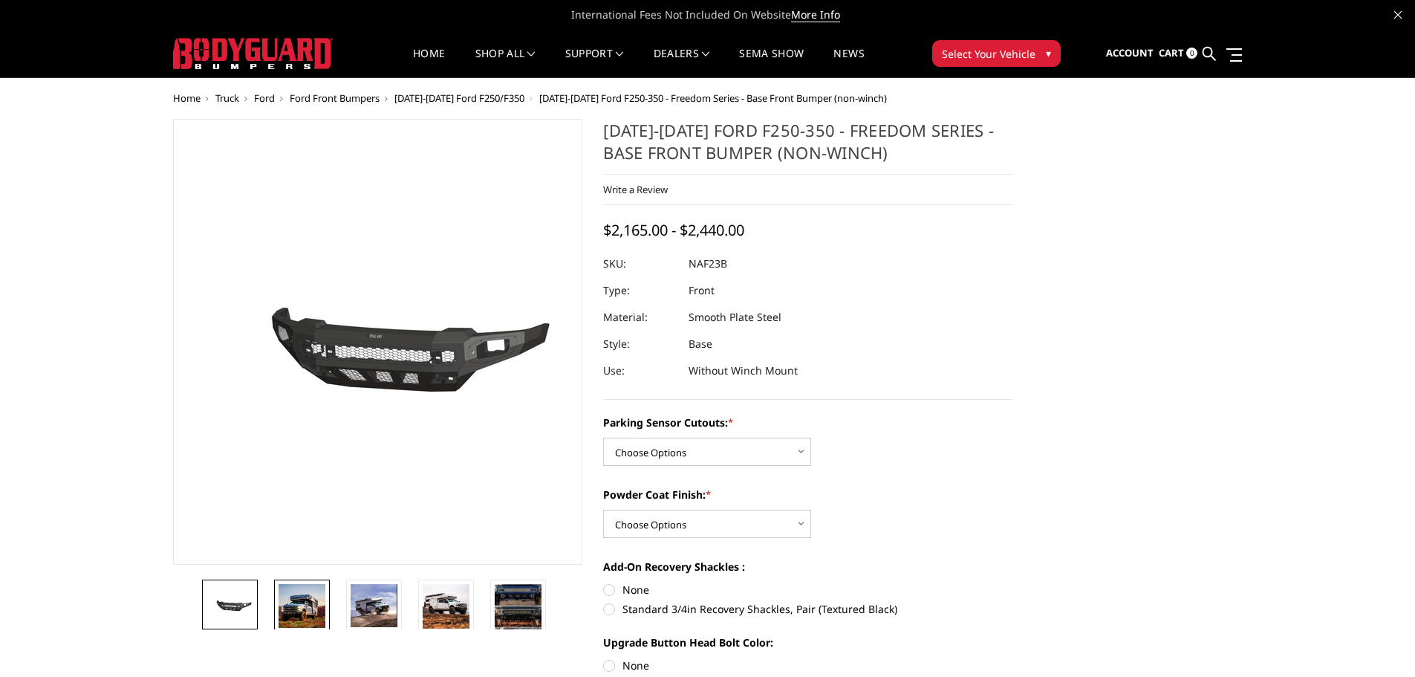
click at [307, 613] on img at bounding box center [302, 606] width 47 height 44
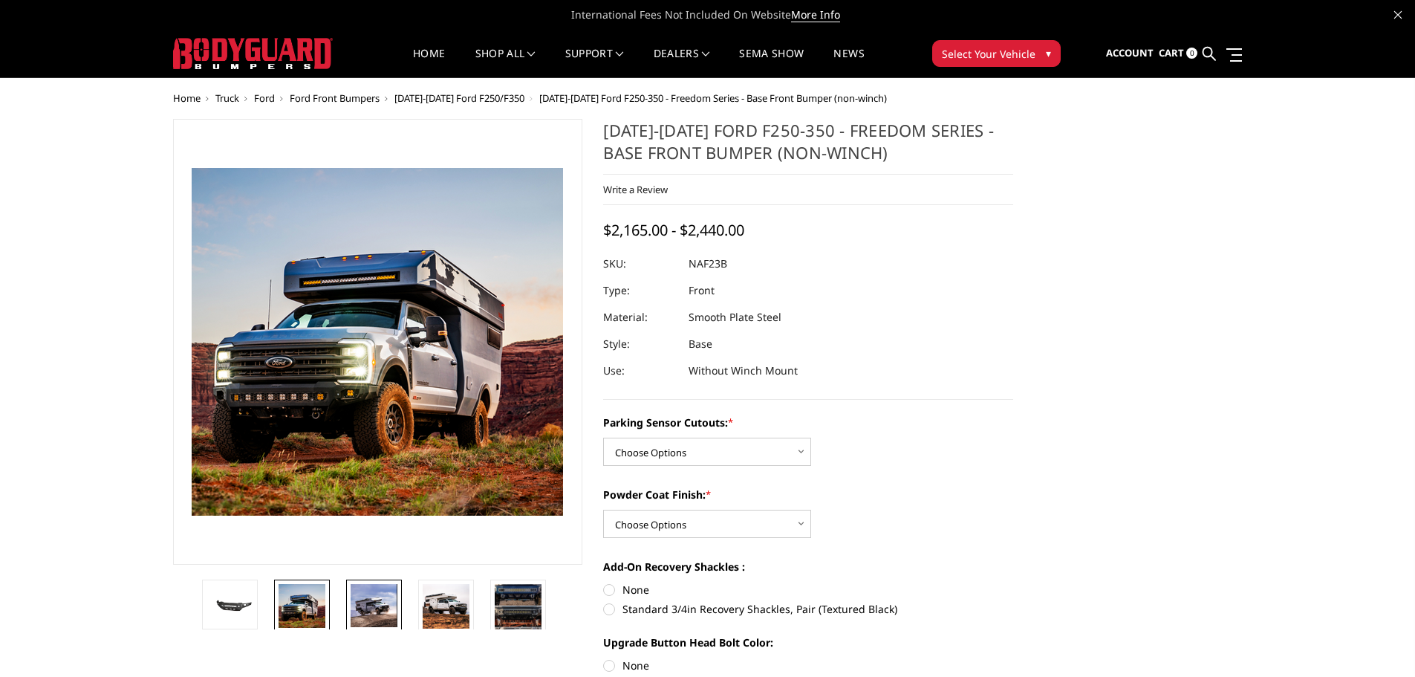
click at [357, 598] on img at bounding box center [374, 605] width 47 height 43
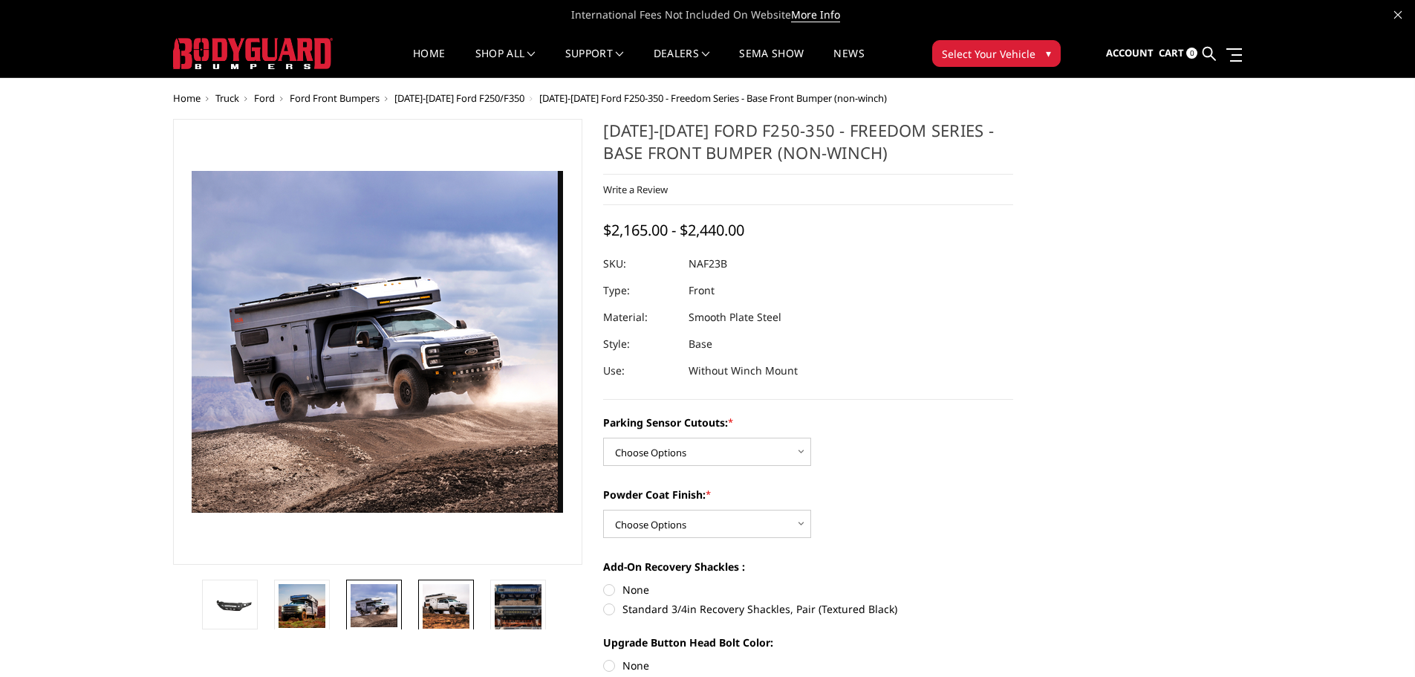
click at [429, 596] on img at bounding box center [446, 606] width 47 height 45
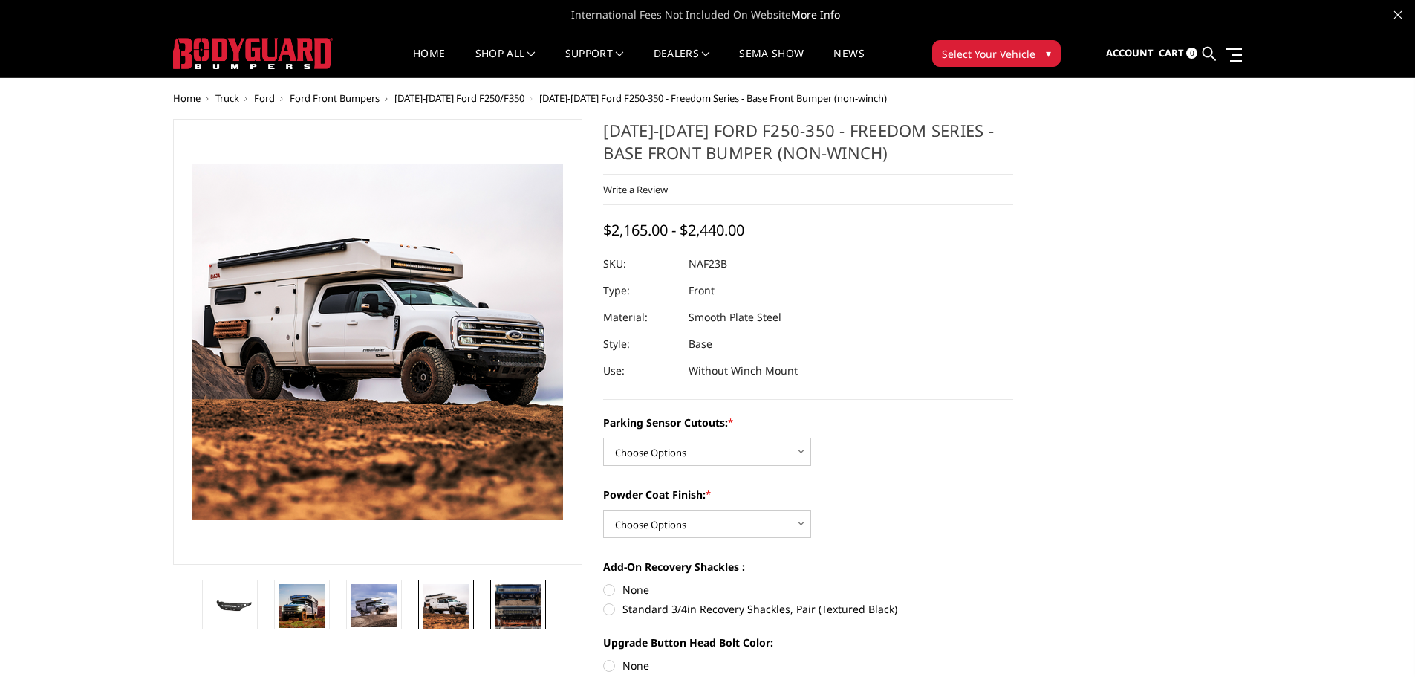
click at [513, 596] on img at bounding box center [518, 616] width 47 height 65
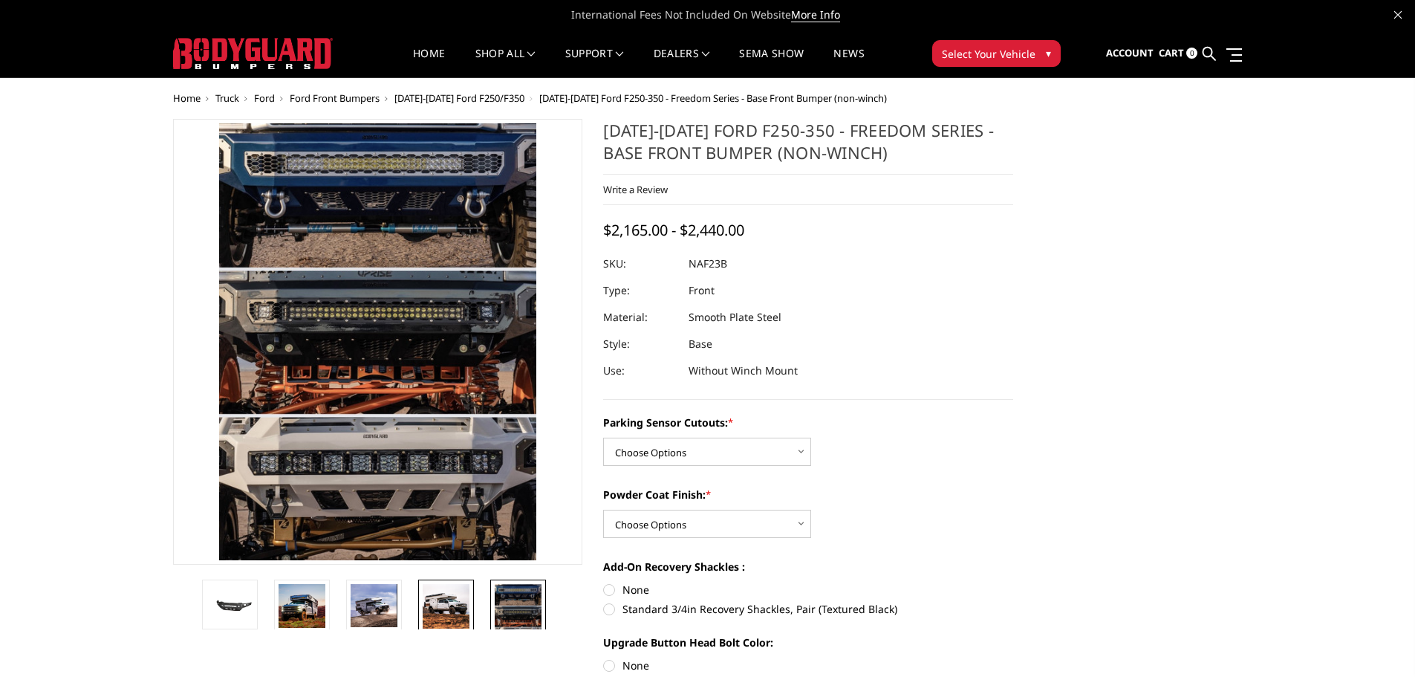
click at [449, 606] on img at bounding box center [446, 606] width 47 height 45
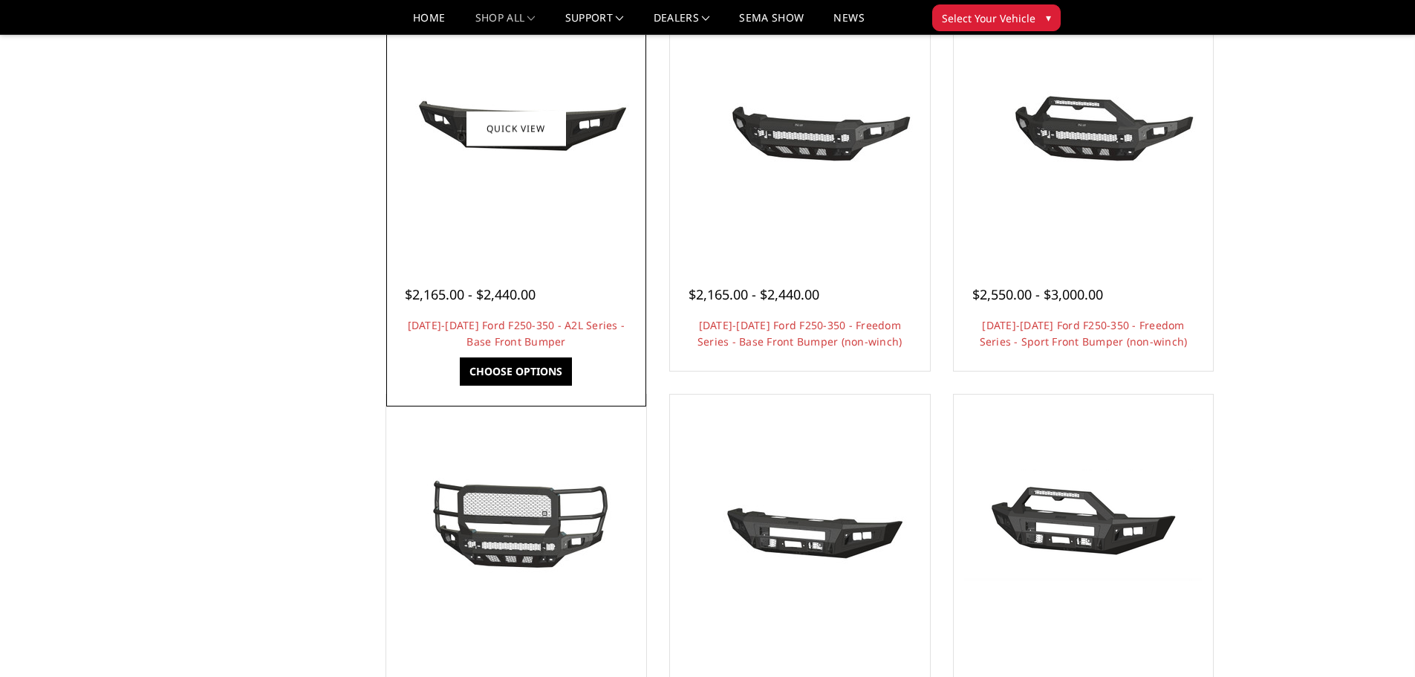
scroll to position [594, 0]
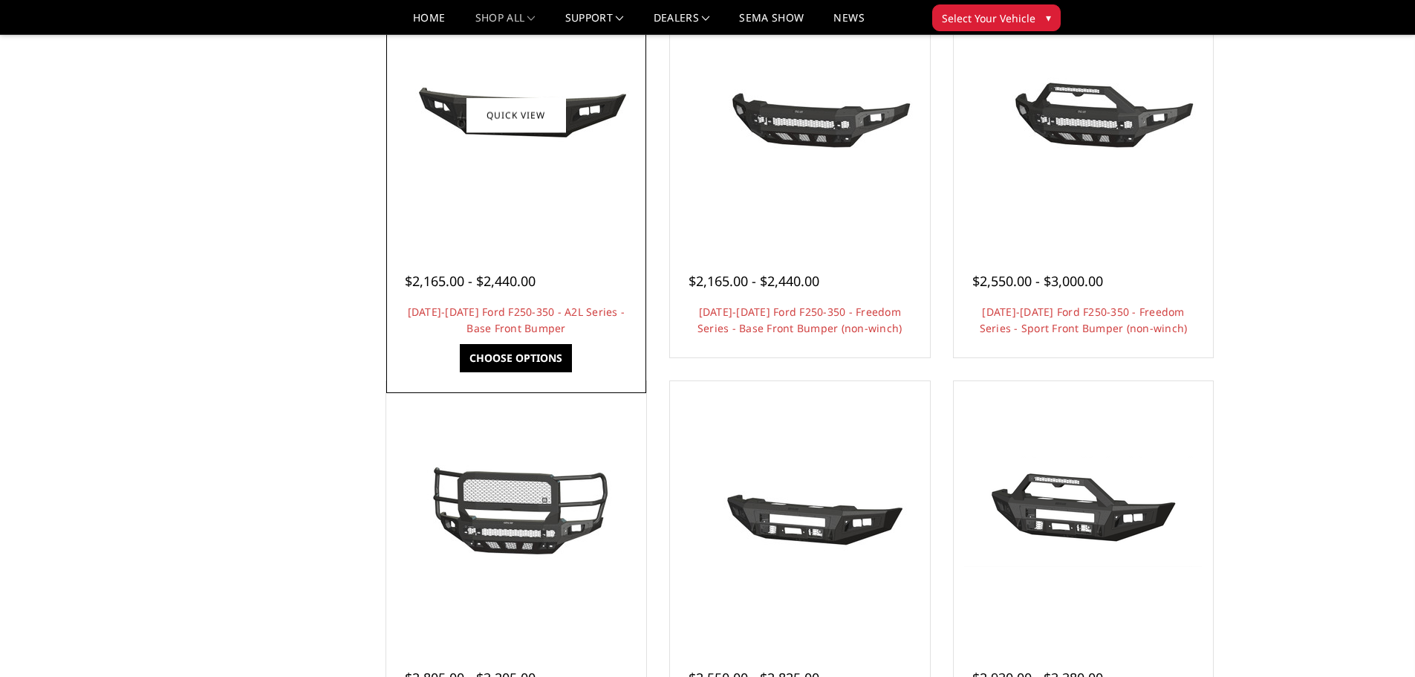
click at [490, 152] on img at bounding box center [516, 114] width 238 height 109
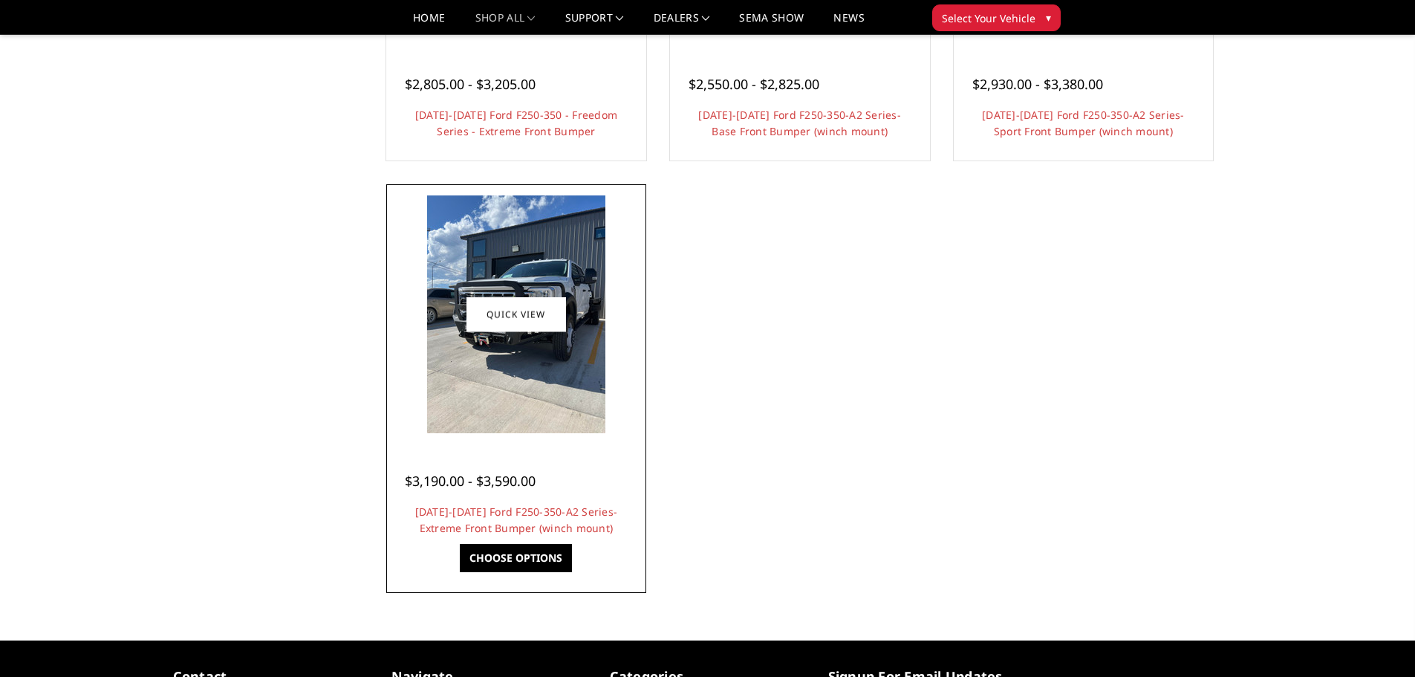
scroll to position [1188, 0]
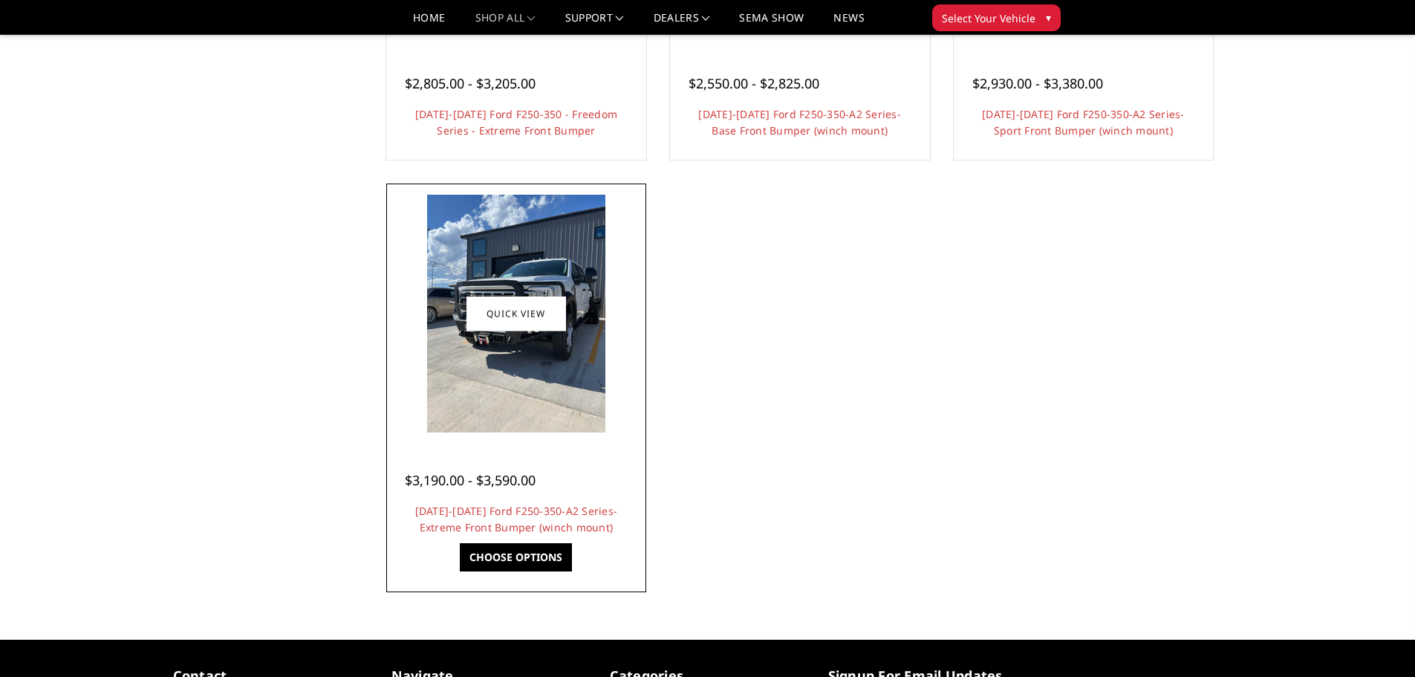
click at [593, 378] on img at bounding box center [516, 314] width 178 height 238
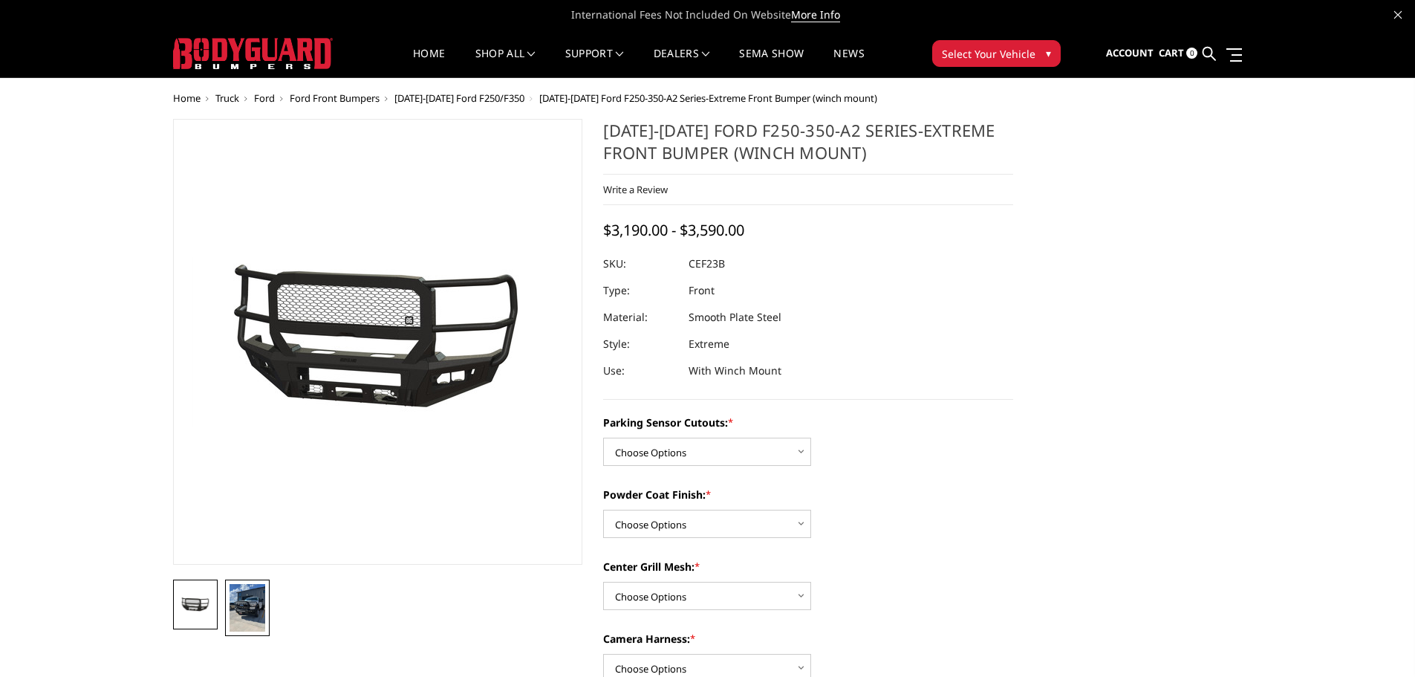
click at [249, 614] on img at bounding box center [248, 608] width 36 height 48
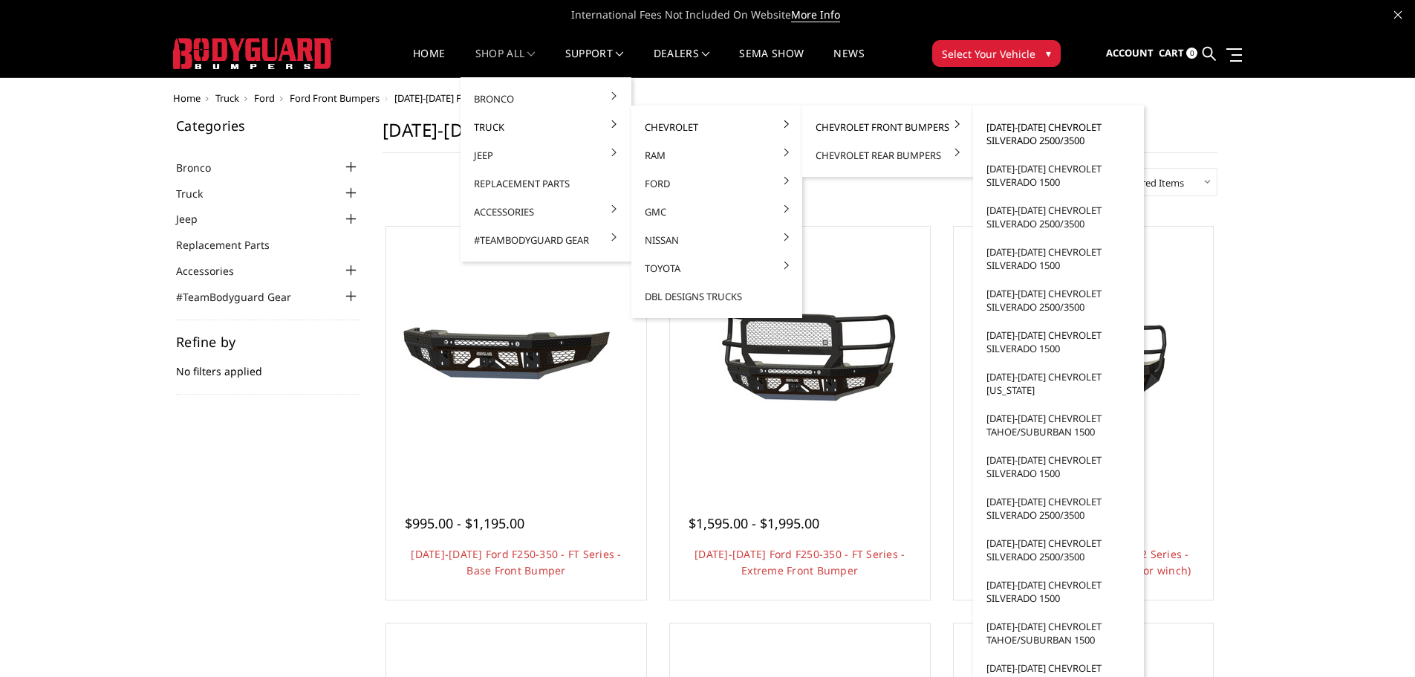
click at [1041, 140] on link "[DATE]-[DATE] Chevrolet Silverado 2500/3500" at bounding box center [1058, 134] width 159 height 42
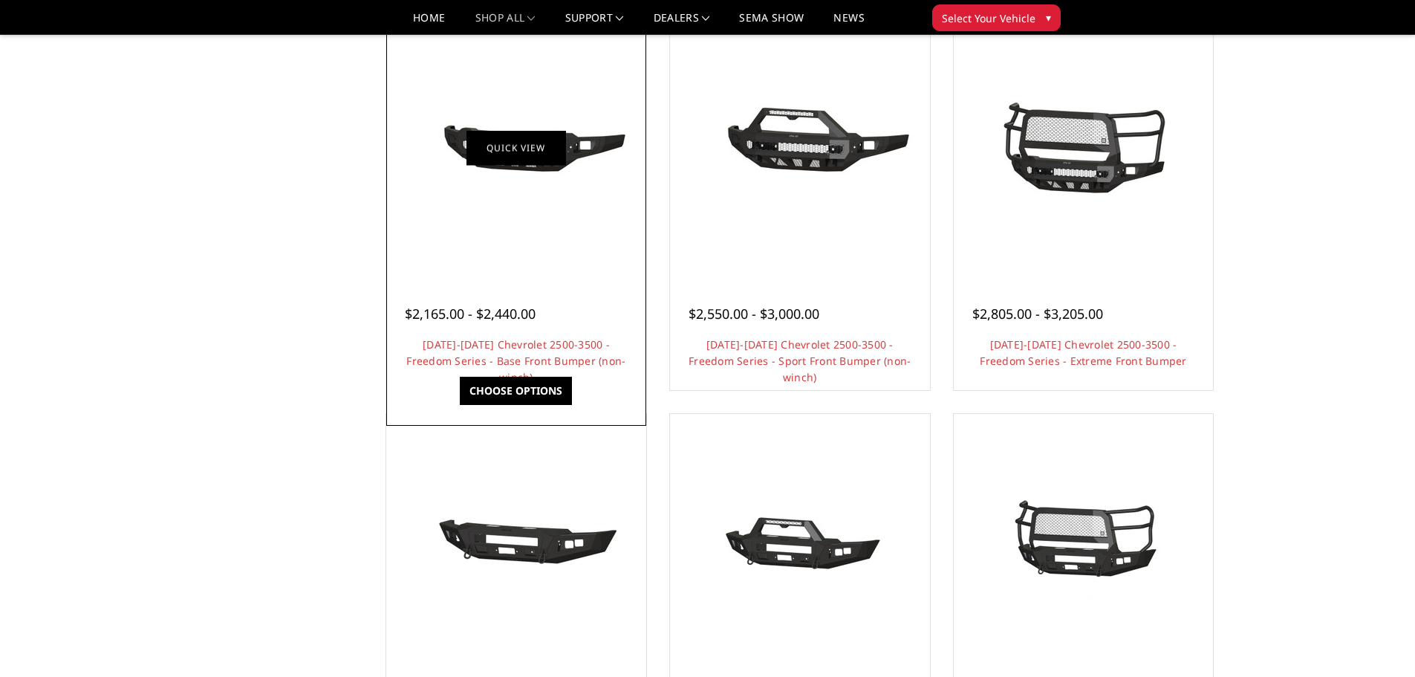
scroll to position [371, 0]
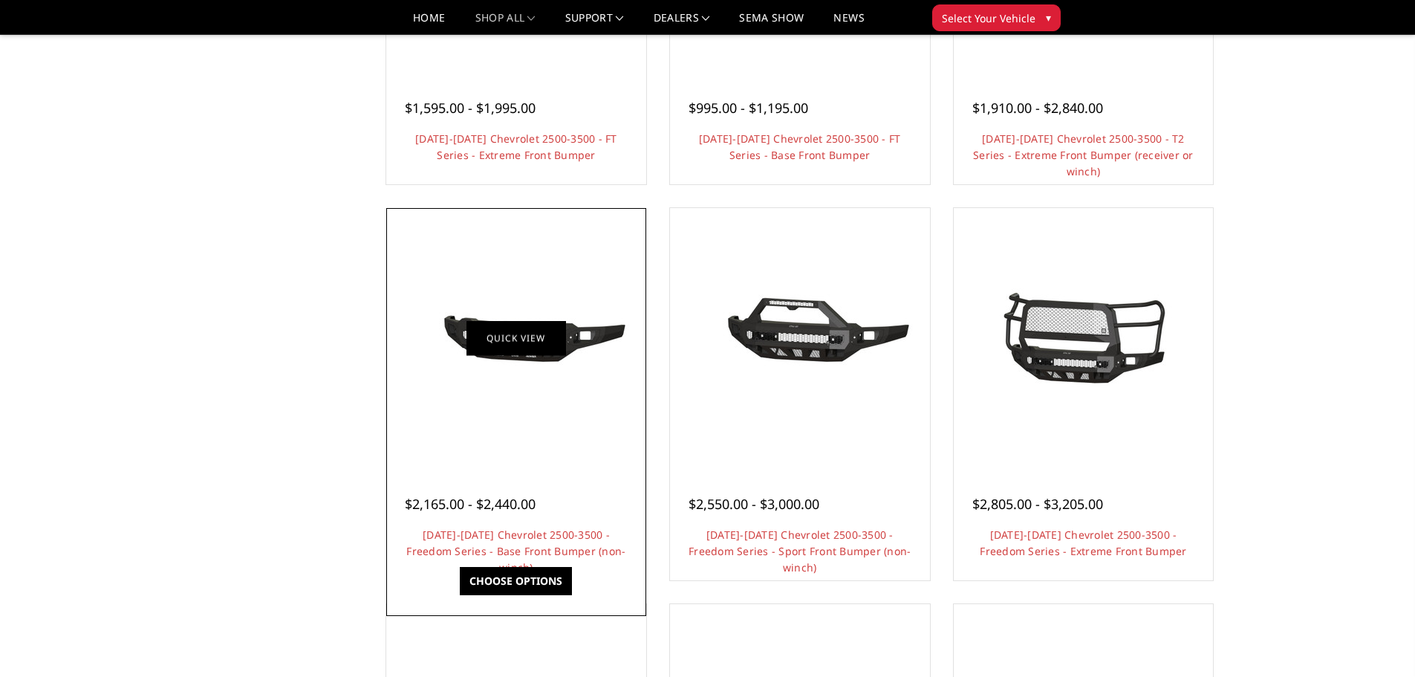
click at [466, 354] on link "Quick view" at bounding box center [516, 337] width 100 height 35
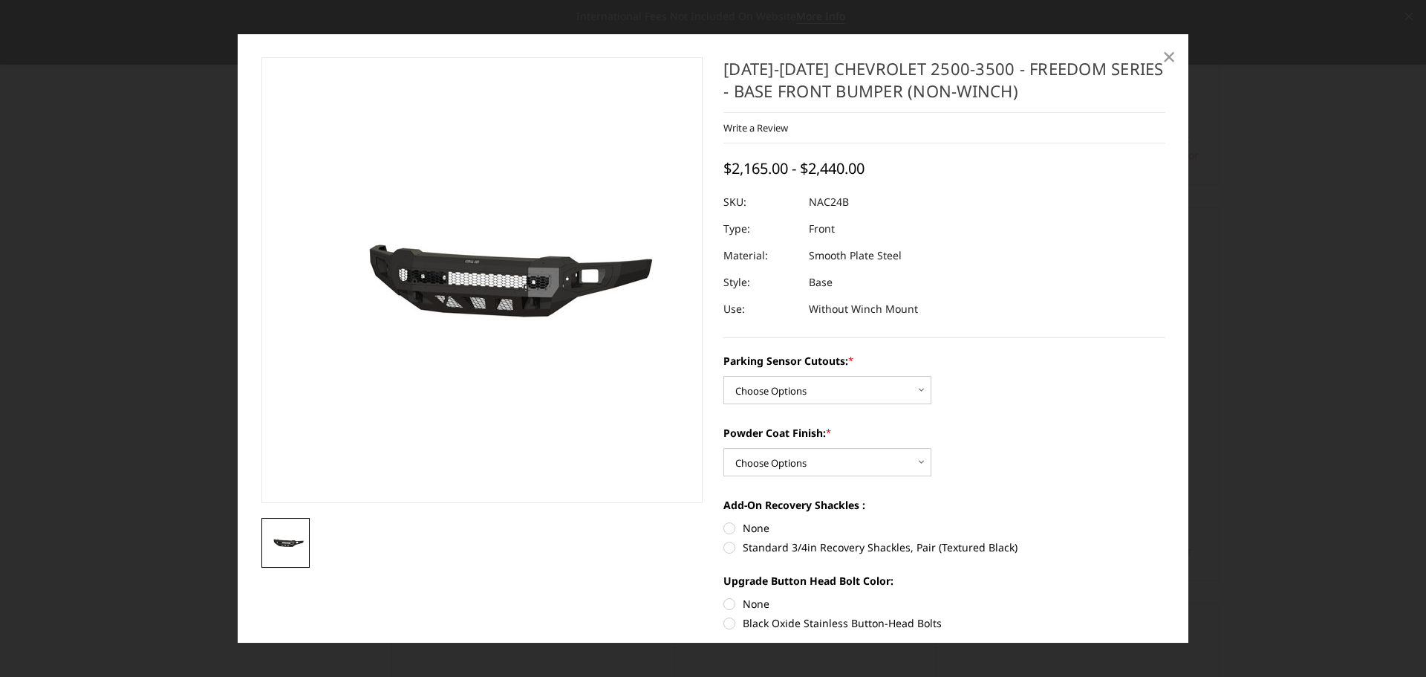
click at [1170, 68] on span "×" at bounding box center [1168, 56] width 13 height 32
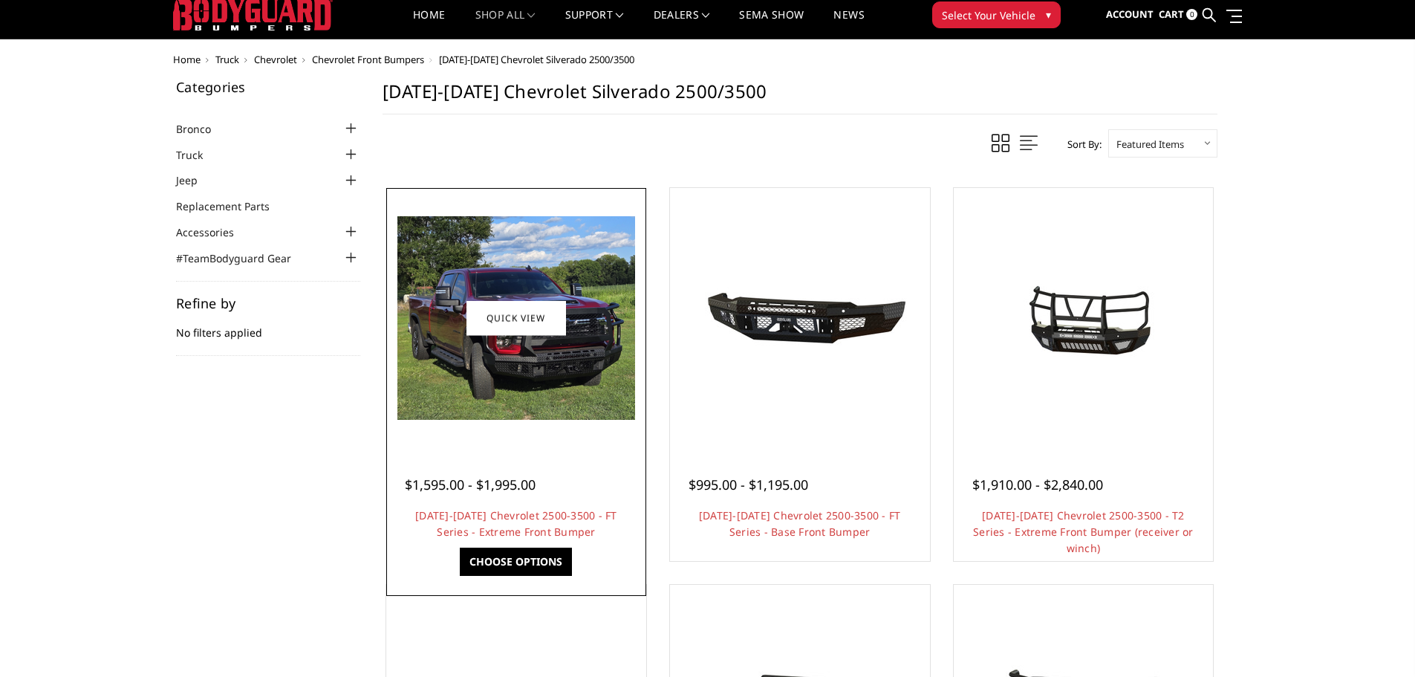
scroll to position [0, 0]
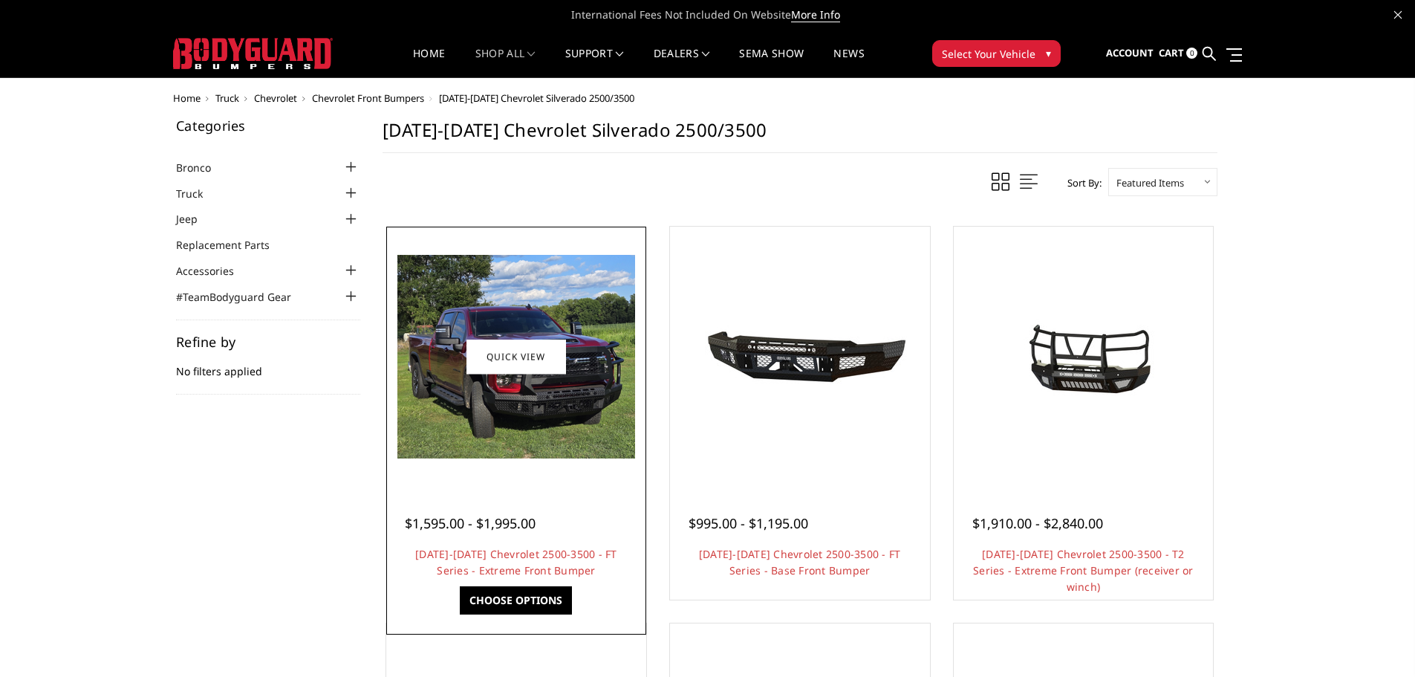
click at [514, 394] on img at bounding box center [516, 357] width 238 height 204
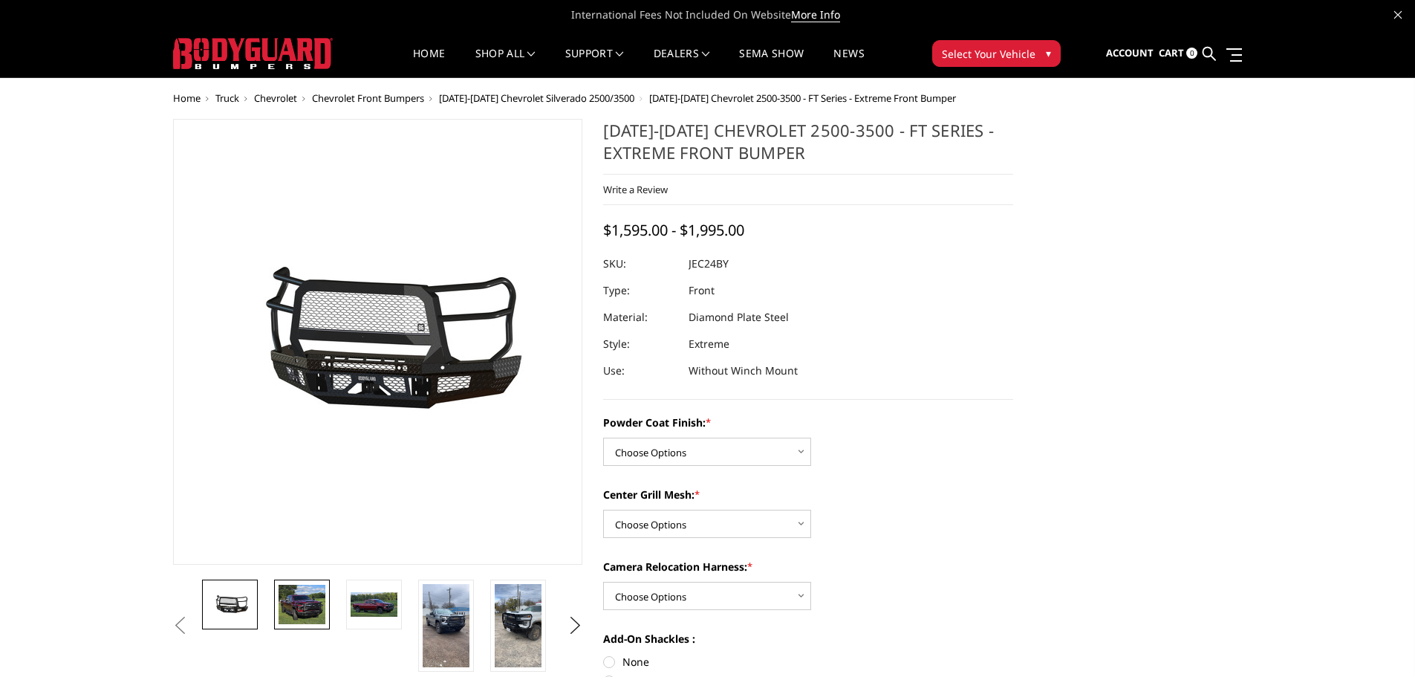
click at [289, 608] on img at bounding box center [302, 605] width 47 height 40
